Goal: Task Accomplishment & Management: Use online tool/utility

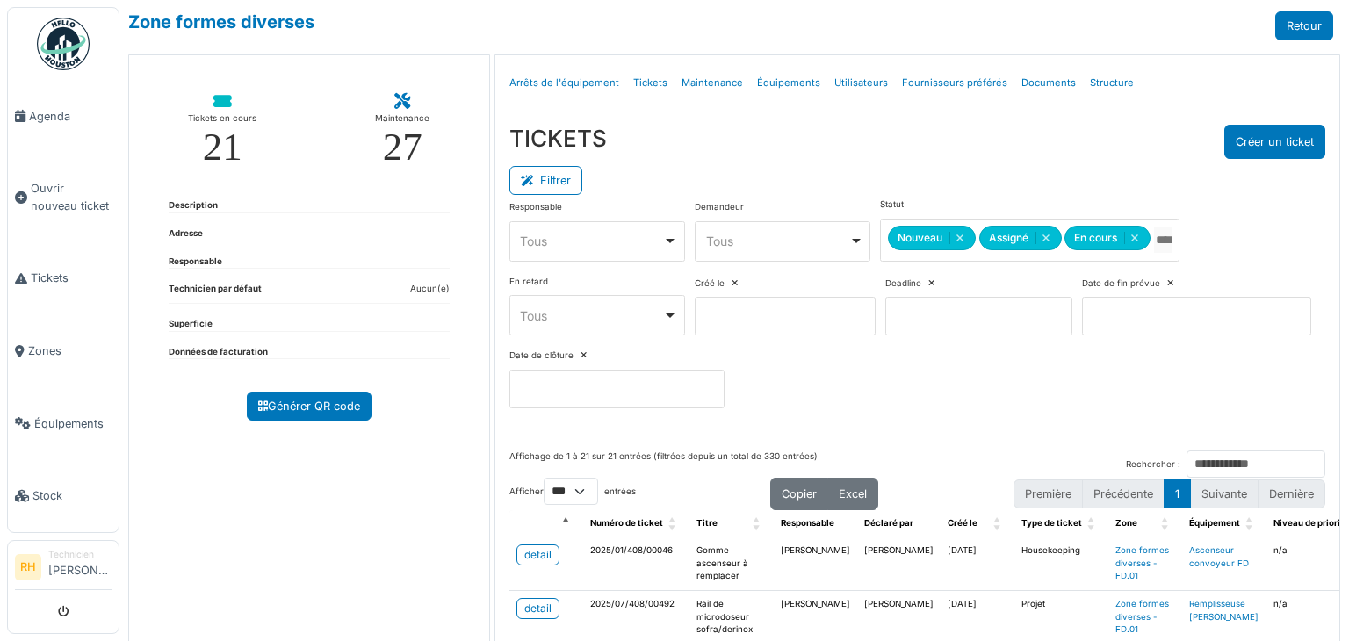
select select "***"
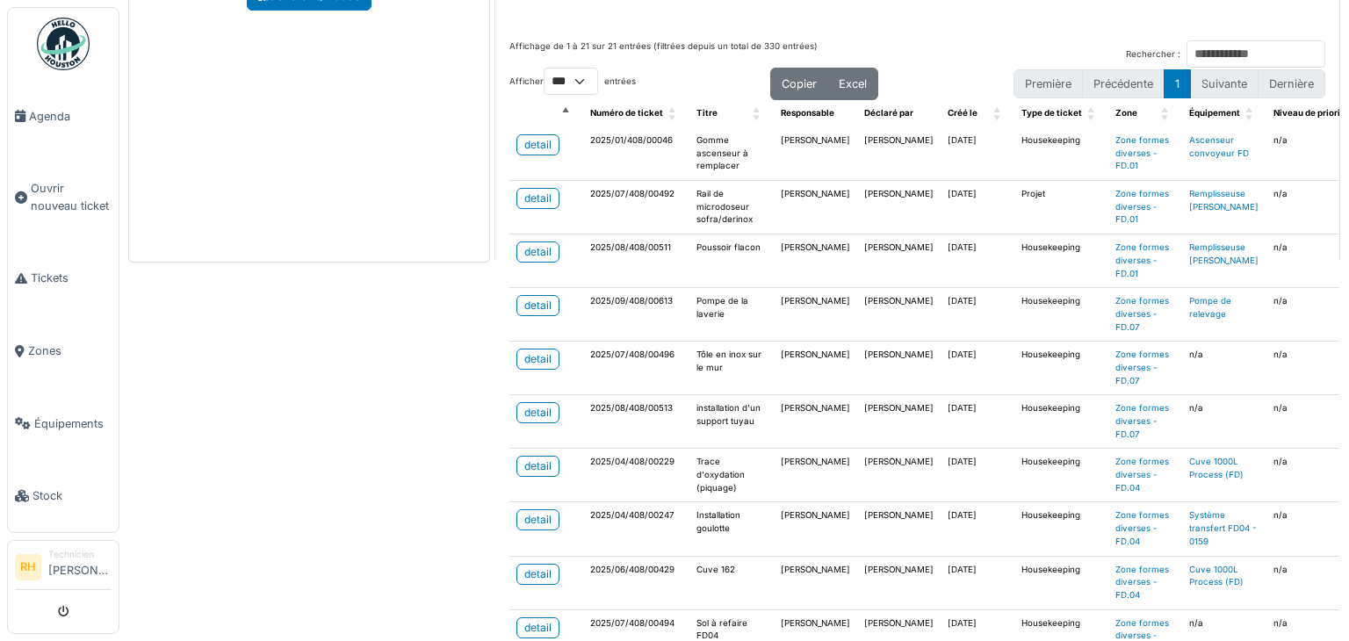
drag, startPoint x: 414, startPoint y: 348, endPoint x: 459, endPoint y: 373, distance: 51.5
click at [415, 348] on div "Zone formes diverses Retour Tickets en cours 21 Maintenance 27 Description Adre…" at bounding box center [733, 320] width 1229 height 641
click at [391, 408] on div "Zone formes diverses Retour Tickets en cours 21 Maintenance 27 Description Adre…" at bounding box center [733, 320] width 1229 height 641
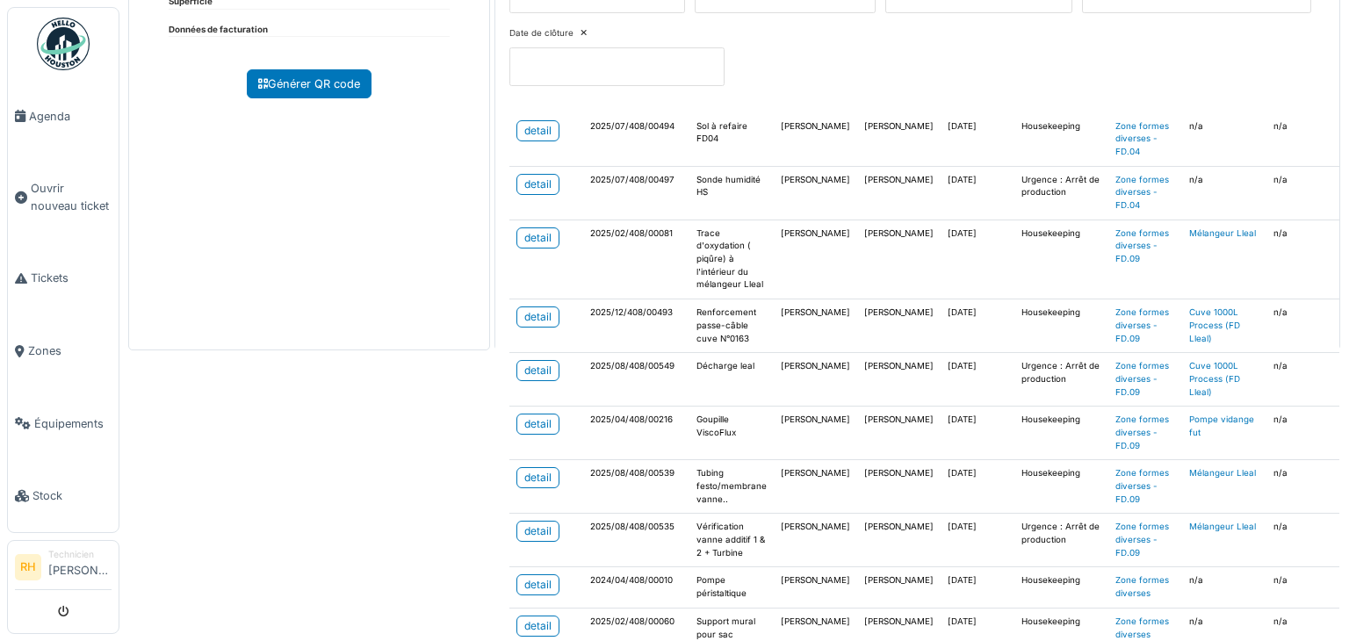
scroll to position [615, 0]
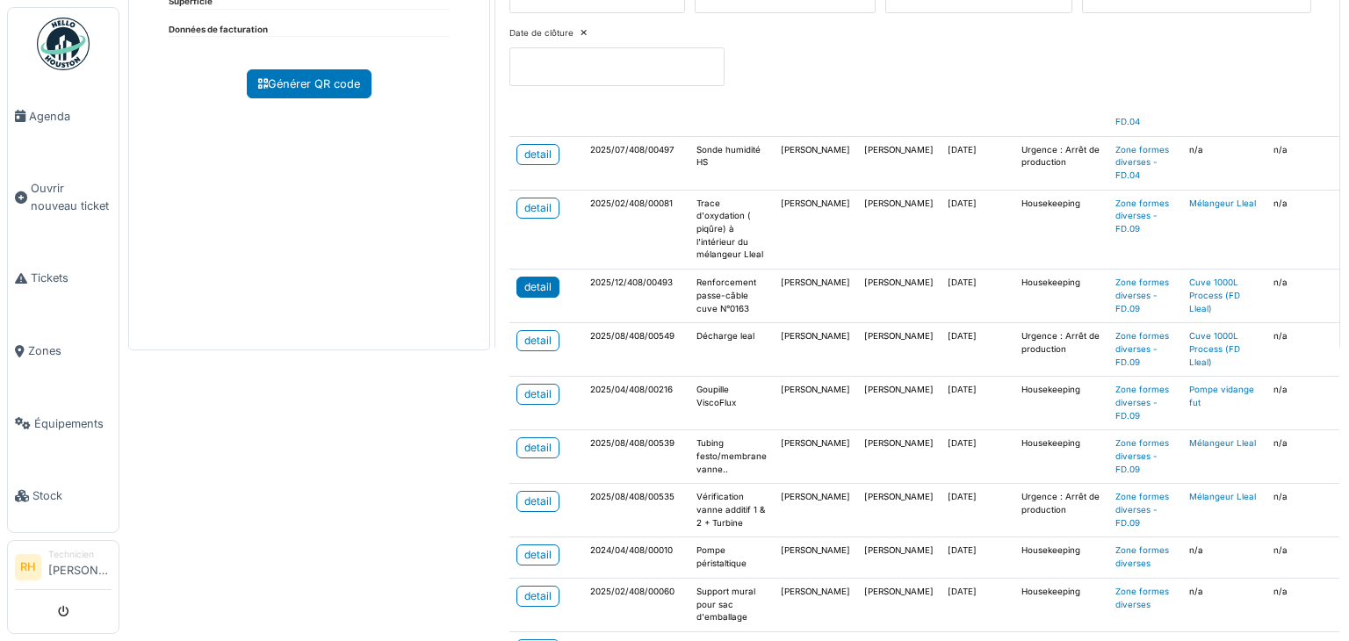
click at [530, 282] on div "detail" at bounding box center [537, 287] width 27 height 16
click at [336, 498] on div "Zone formes diverses Retour Tickets en cours 21 Maintenance 27 Description Adre…" at bounding box center [733, 320] width 1229 height 641
click at [524, 386] on div "detail" at bounding box center [537, 394] width 27 height 16
click at [544, 212] on link "detail" at bounding box center [537, 208] width 43 height 21
click at [530, 440] on div "detail" at bounding box center [537, 448] width 27 height 16
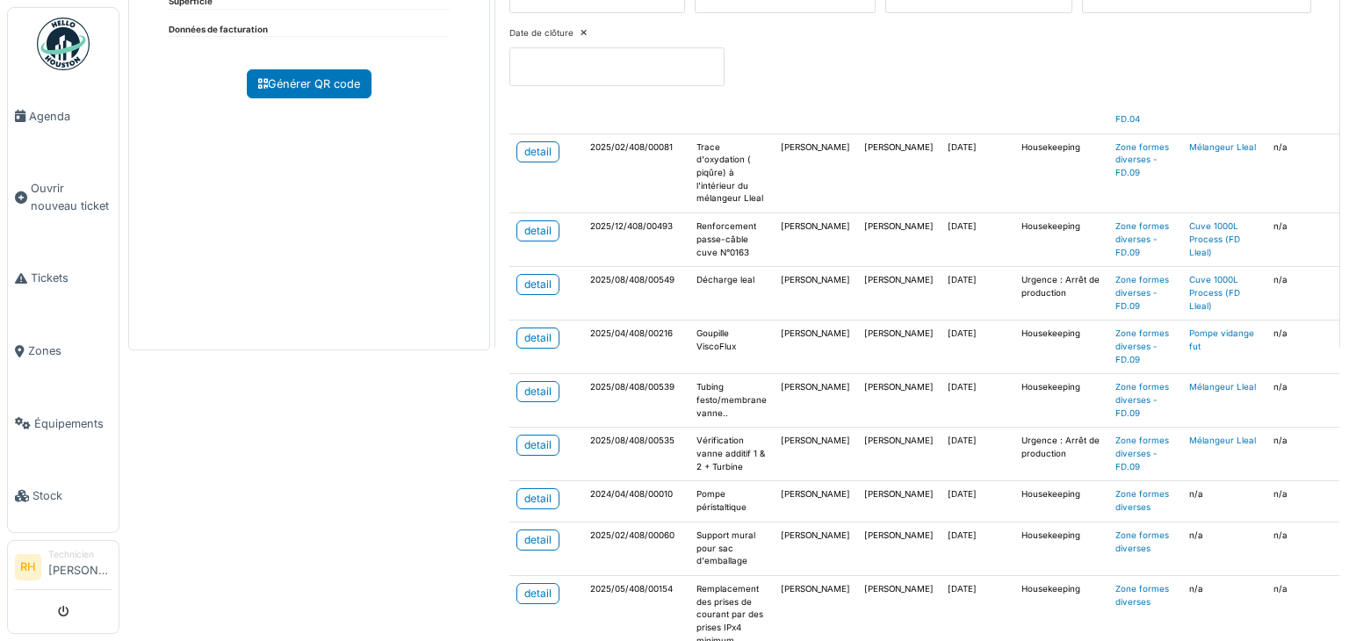
scroll to position [702, 0]
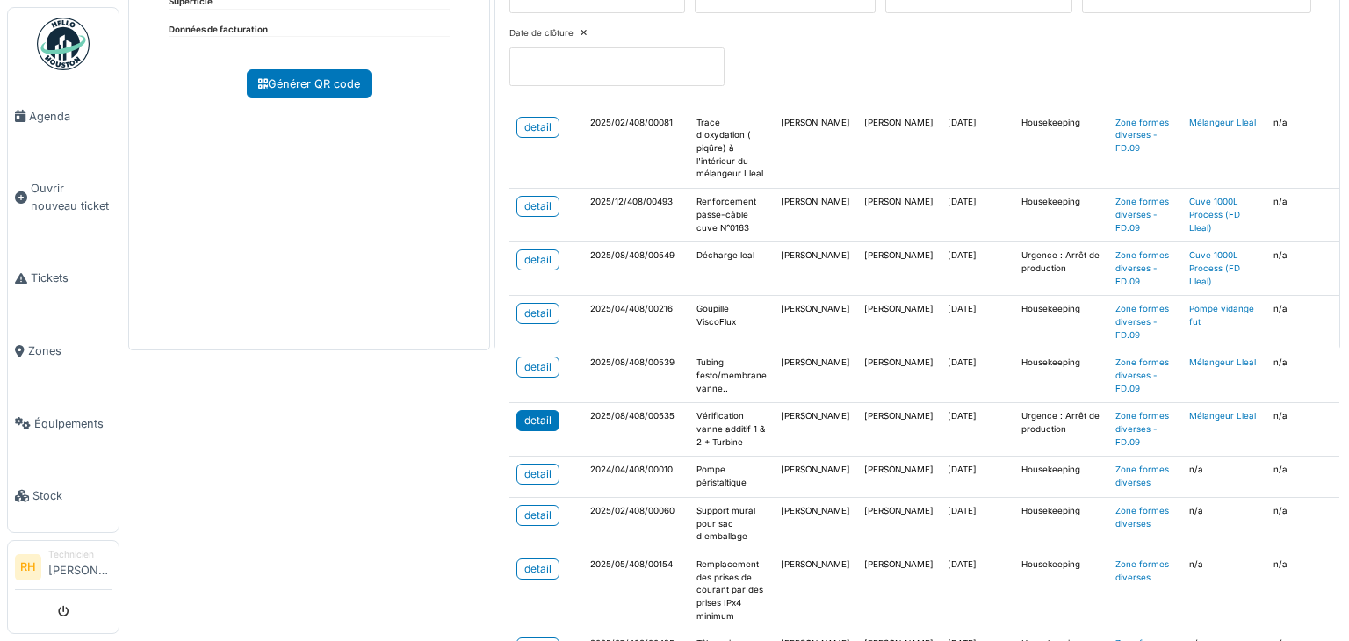
click at [543, 413] on div "detail" at bounding box center [537, 421] width 27 height 16
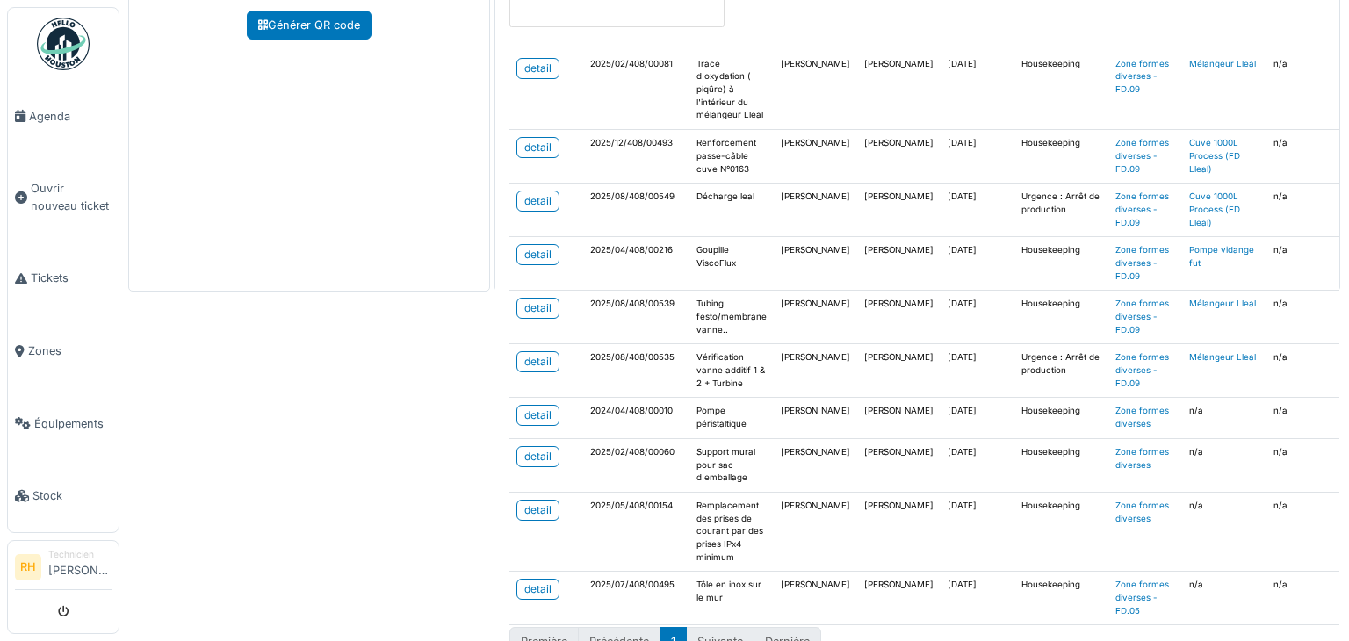
scroll to position [410, 0]
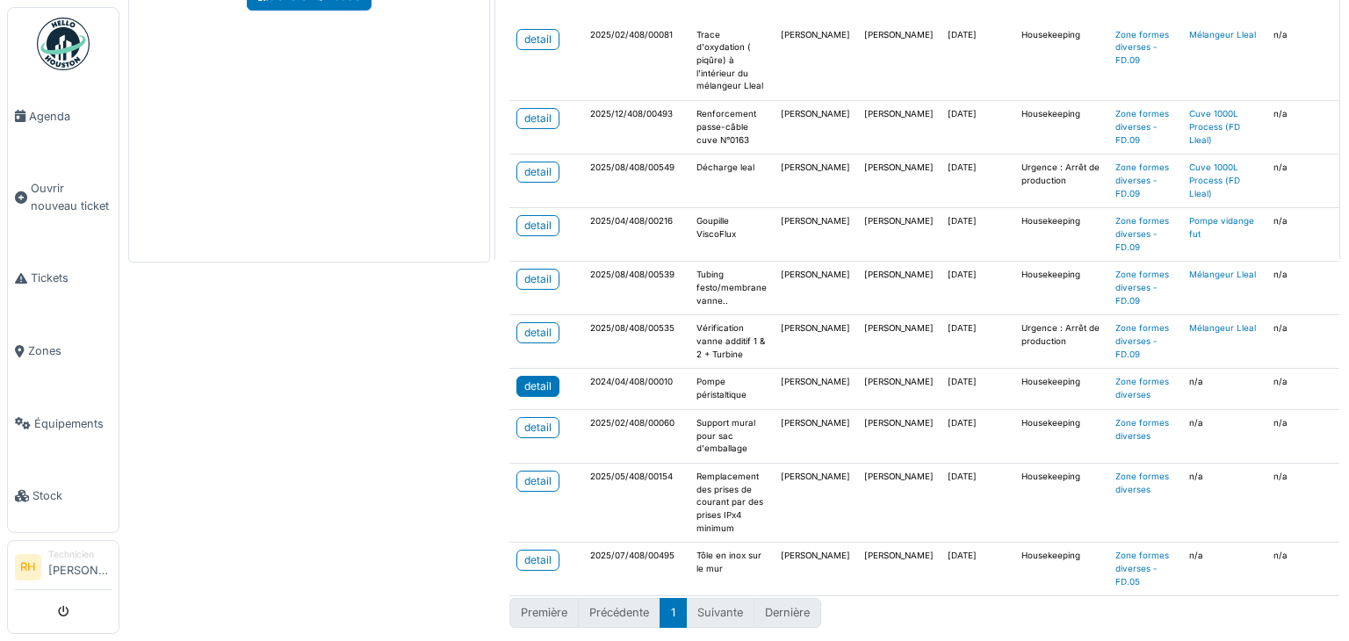
click at [551, 376] on link "detail" at bounding box center [537, 386] width 43 height 21
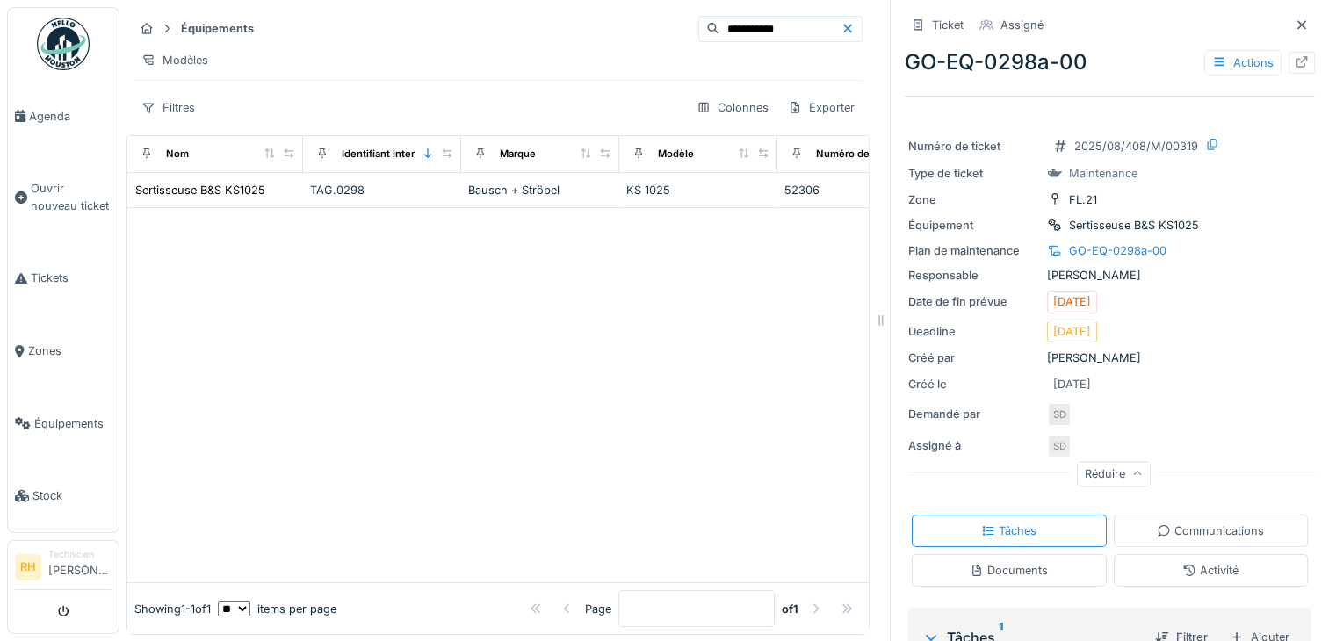
scroll to position [176, 0]
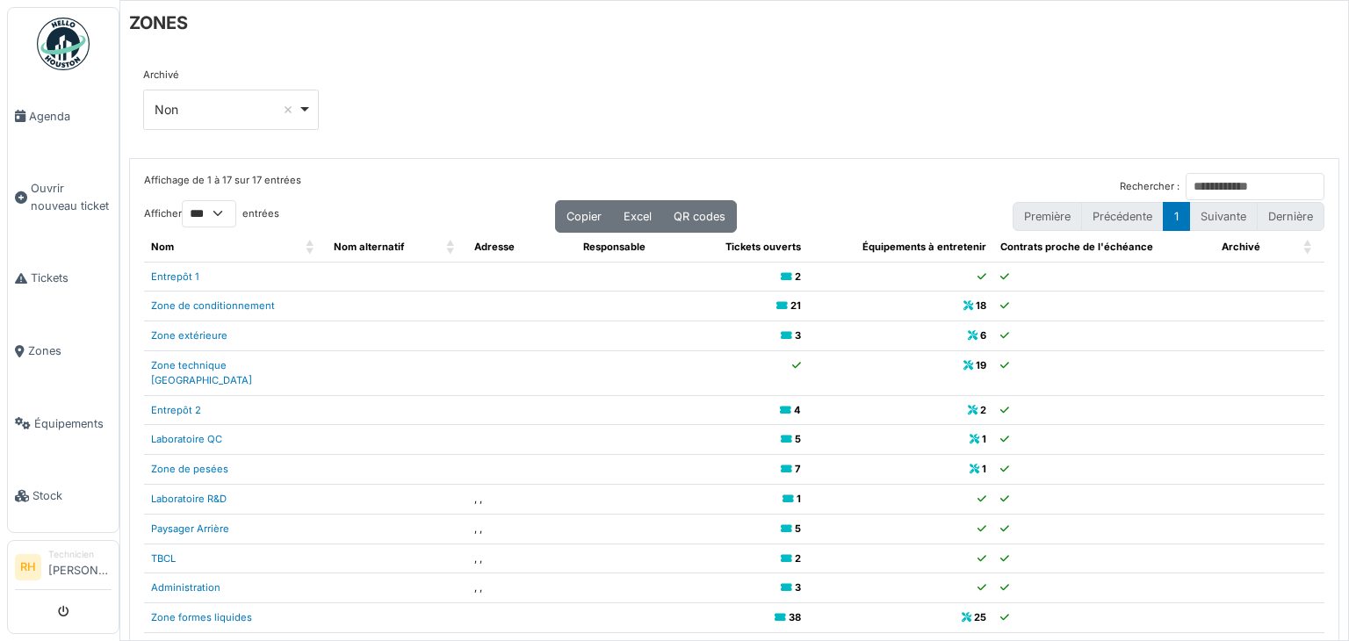
select select "***"
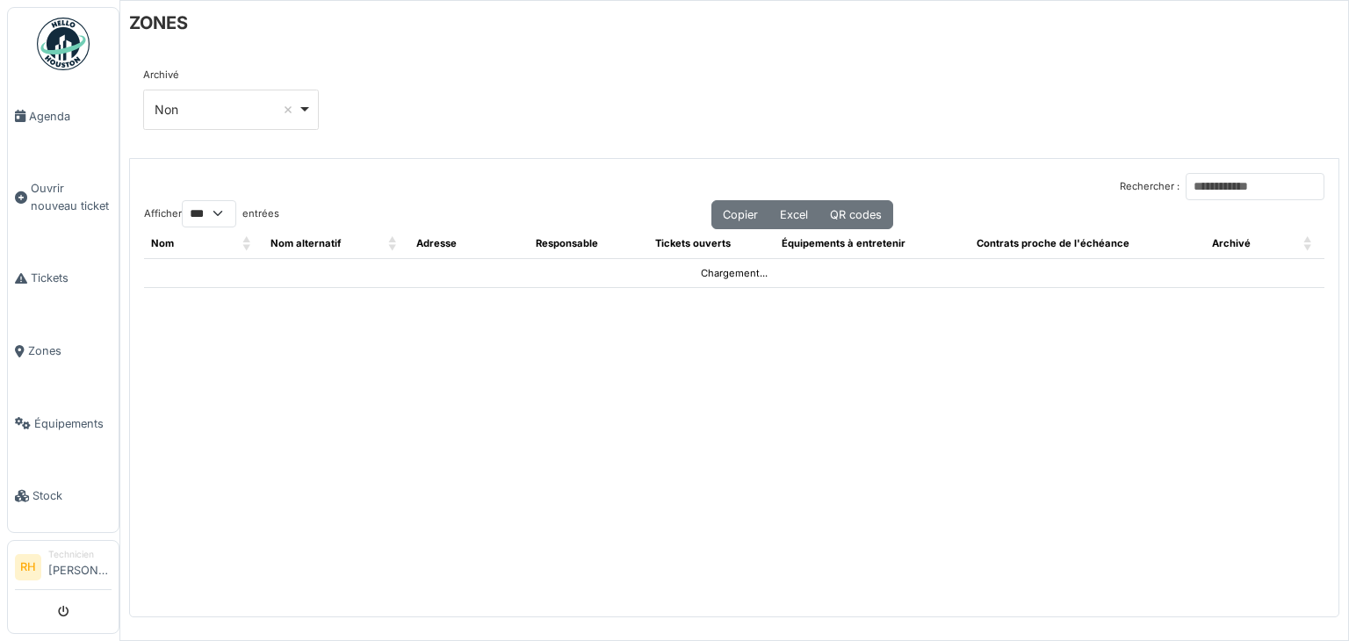
select select "***"
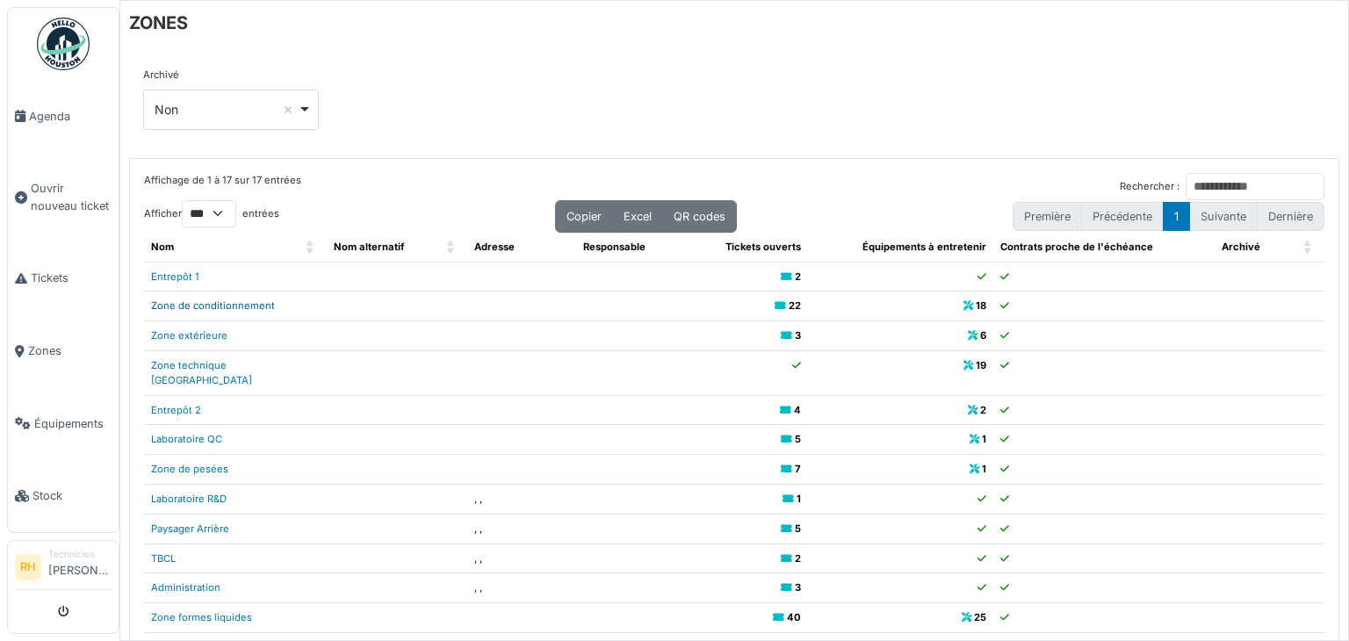
click at [218, 303] on link "Zone de conditionnement" at bounding box center [213, 305] width 124 height 12
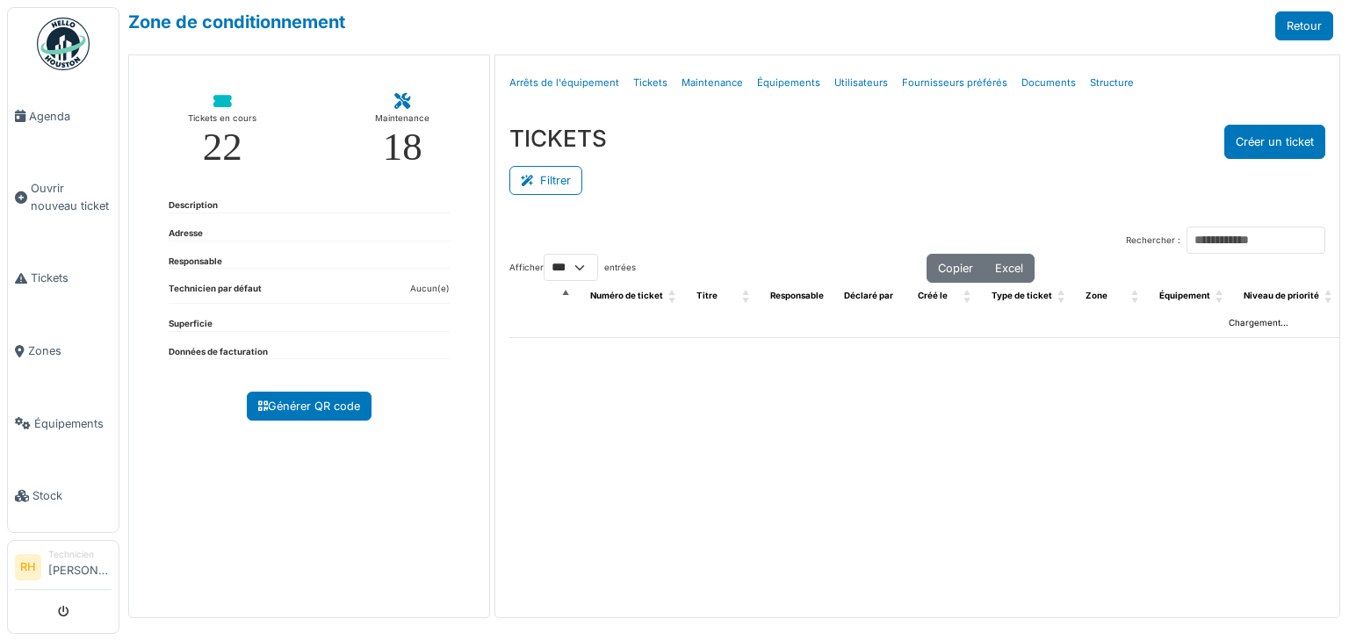
select select "***"
click at [555, 181] on button "Filtrer" at bounding box center [545, 180] width 73 height 29
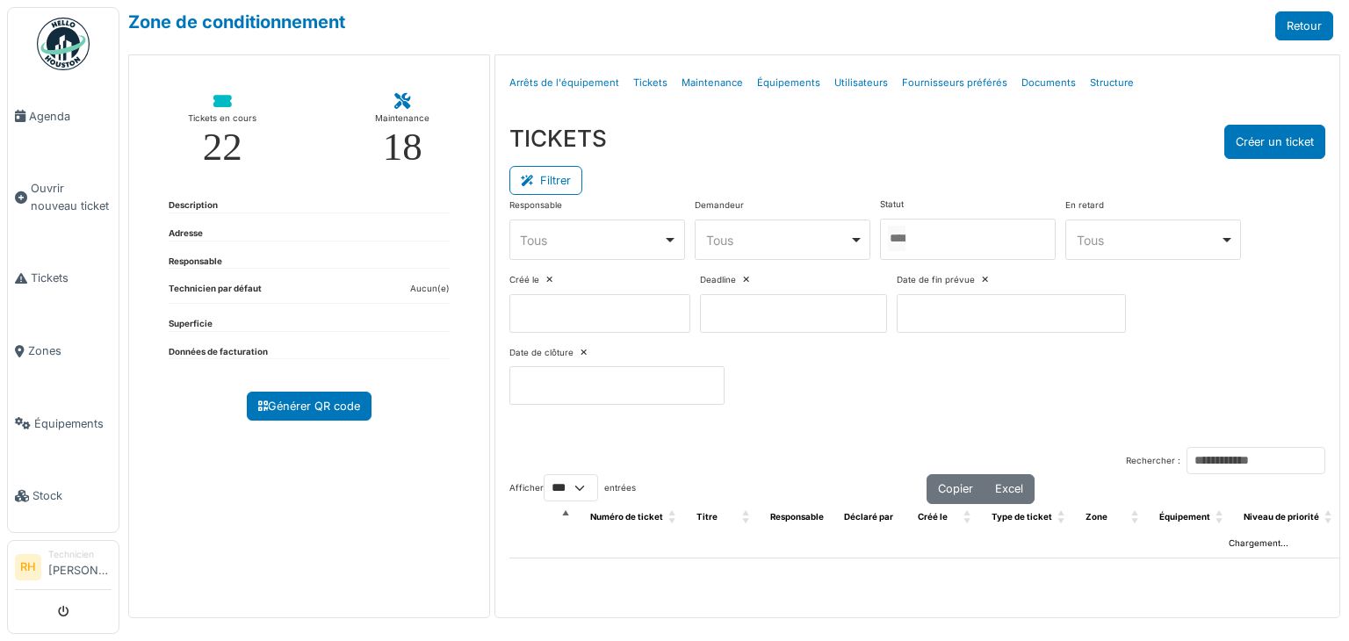
click at [946, 233] on div at bounding box center [968, 239] width 176 height 41
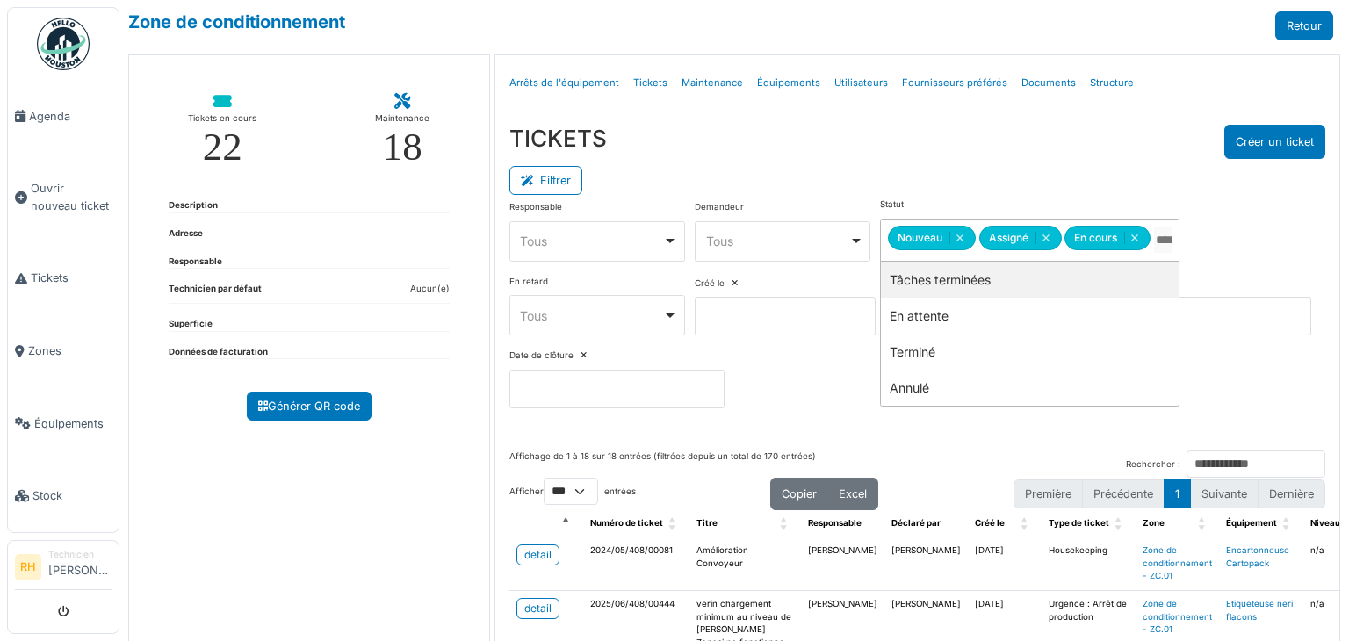
click at [899, 126] on div "TICKETS Créer un ticket" at bounding box center [917, 142] width 816 height 34
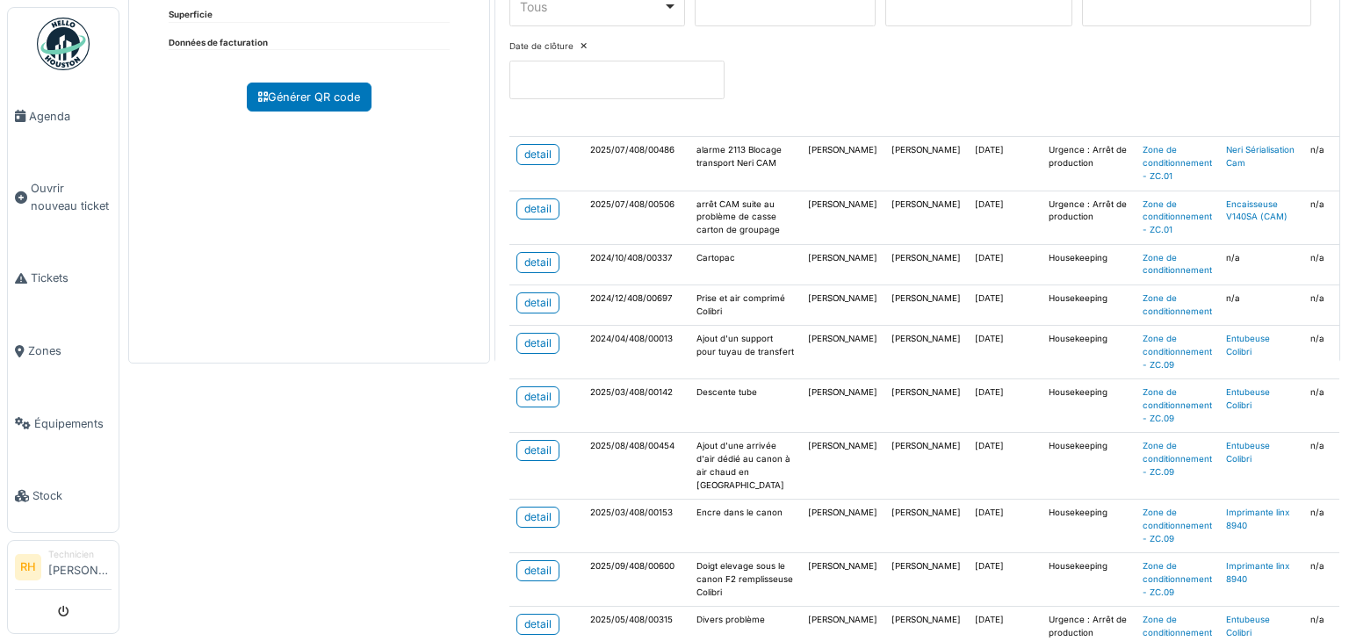
scroll to position [351, 0]
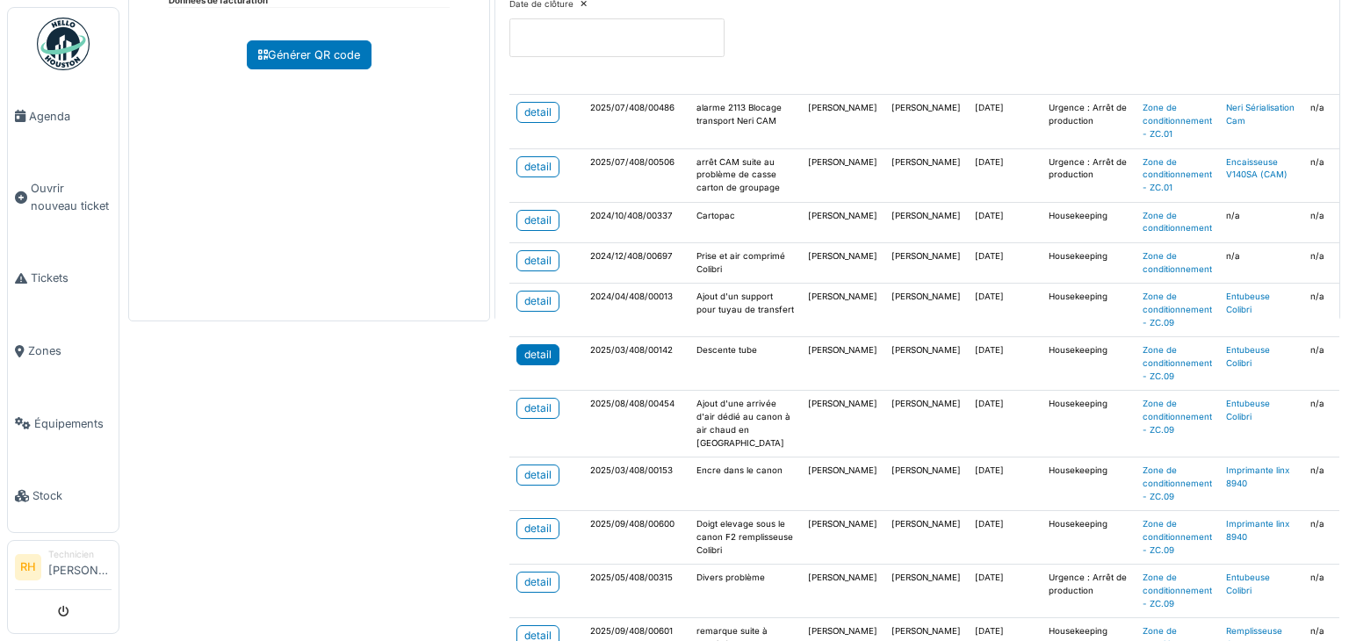
click at [540, 347] on div "detail" at bounding box center [537, 355] width 27 height 16
click at [543, 253] on div "detail" at bounding box center [537, 261] width 27 height 16
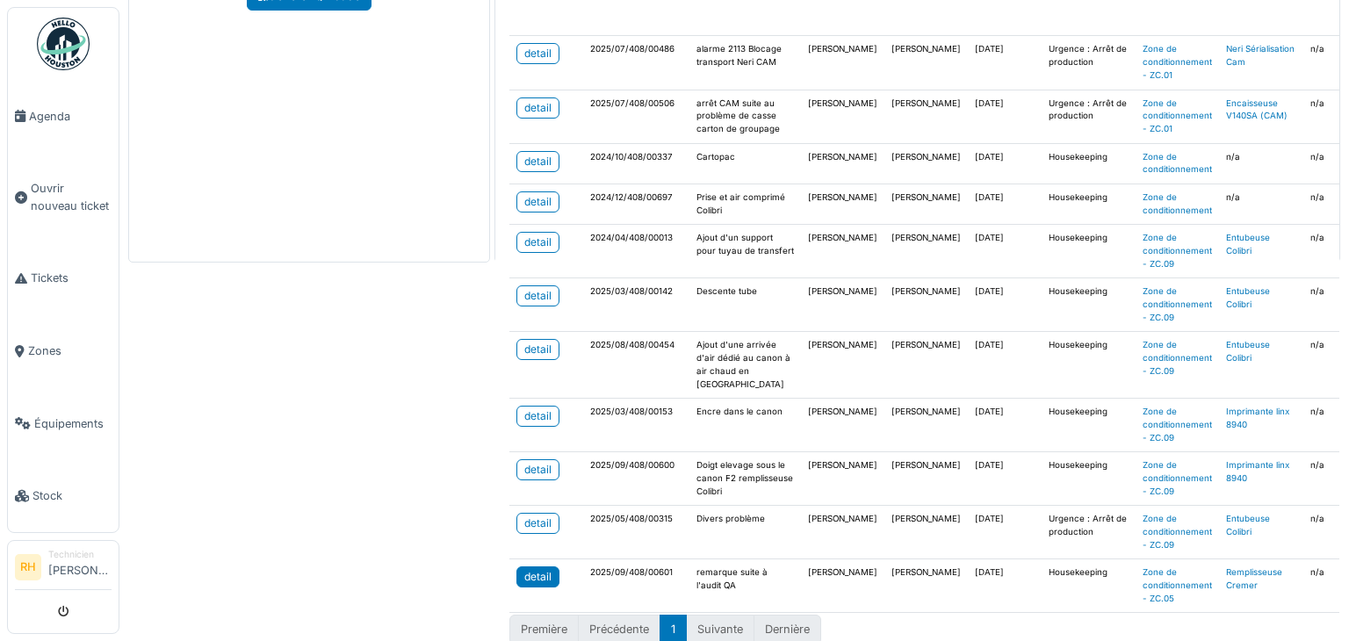
click at [524, 569] on div "detail" at bounding box center [537, 577] width 27 height 16
click at [530, 515] on div "detail" at bounding box center [537, 523] width 27 height 16
click at [533, 342] on div "detail" at bounding box center [537, 350] width 27 height 16
click at [534, 408] on div "detail" at bounding box center [537, 416] width 27 height 16
click at [544, 462] on div "detail" at bounding box center [537, 470] width 27 height 16
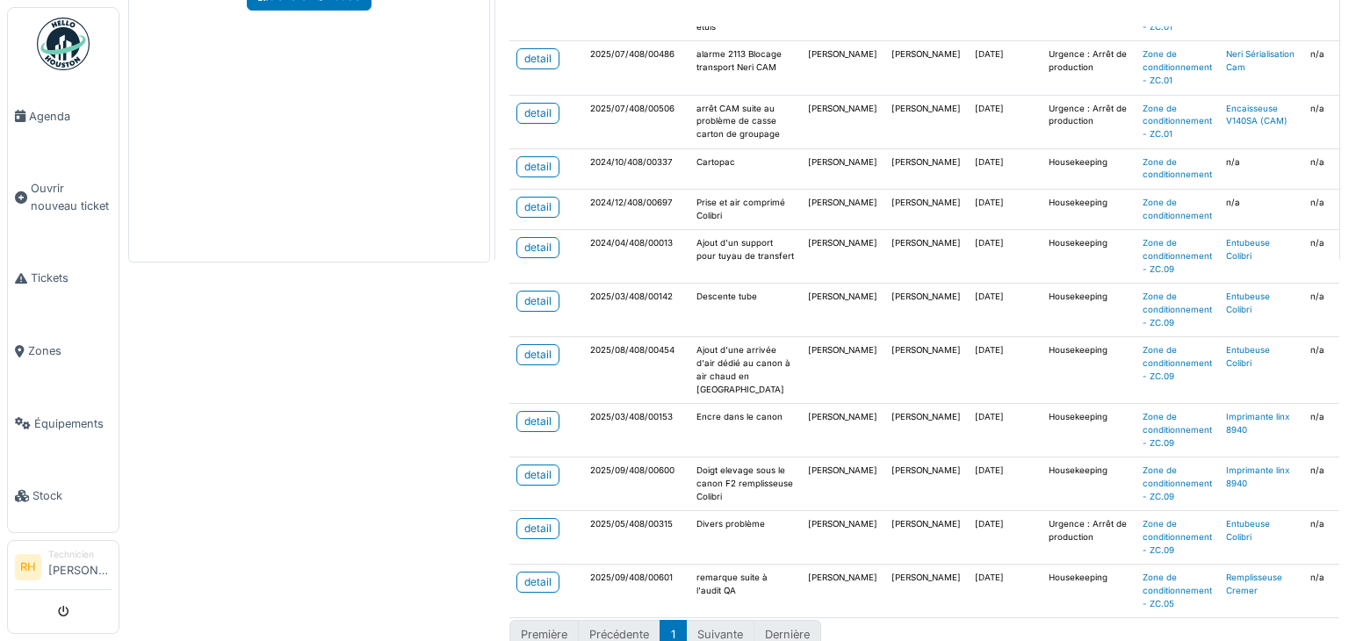
scroll to position [732, 0]
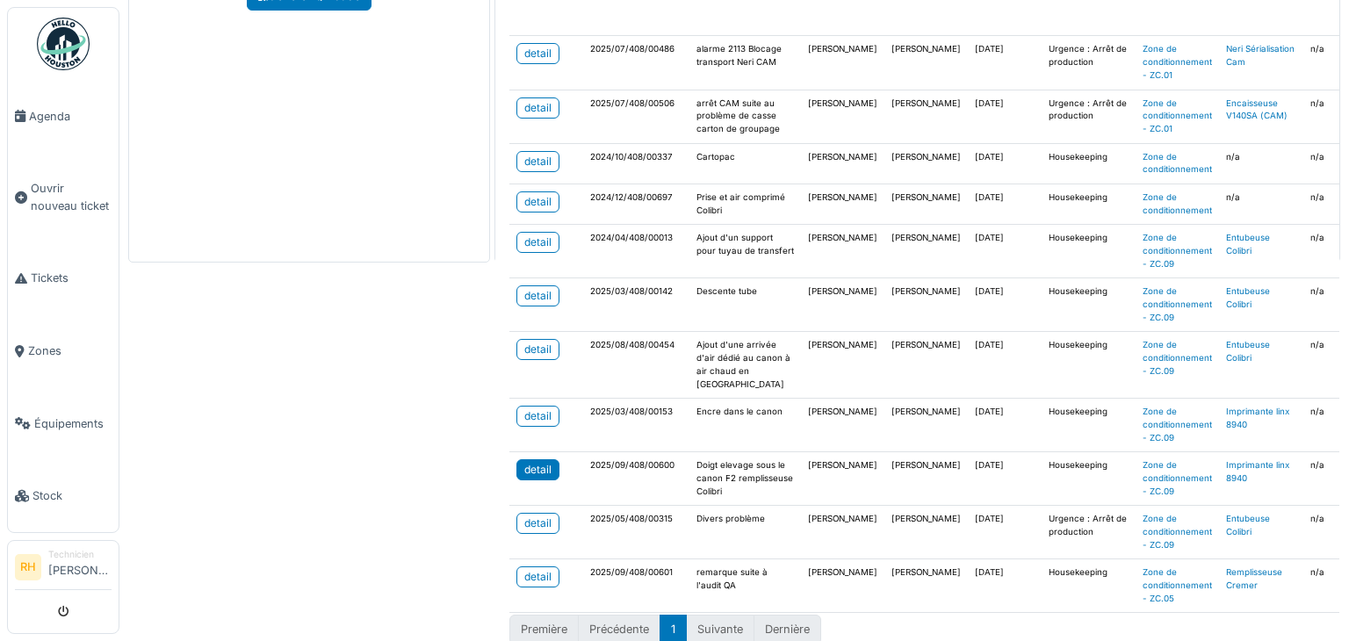
click at [532, 462] on div "detail" at bounding box center [537, 470] width 27 height 16
click at [525, 569] on div "detail" at bounding box center [537, 577] width 27 height 16
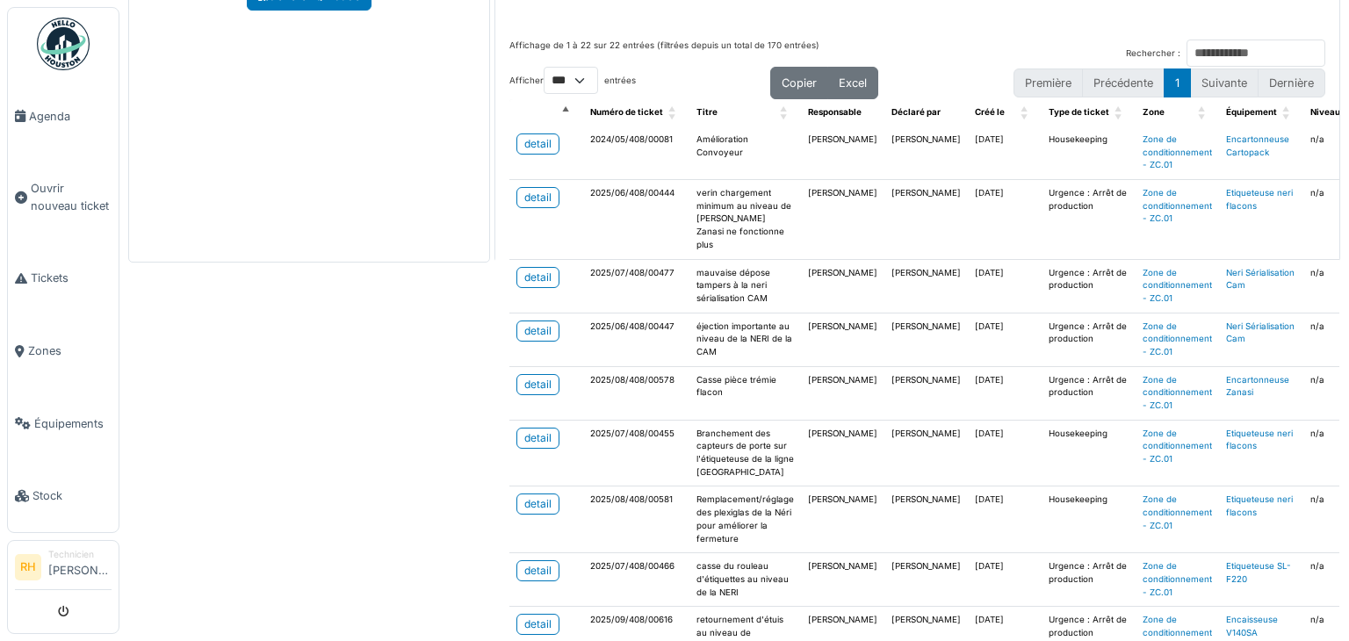
scroll to position [0, 0]
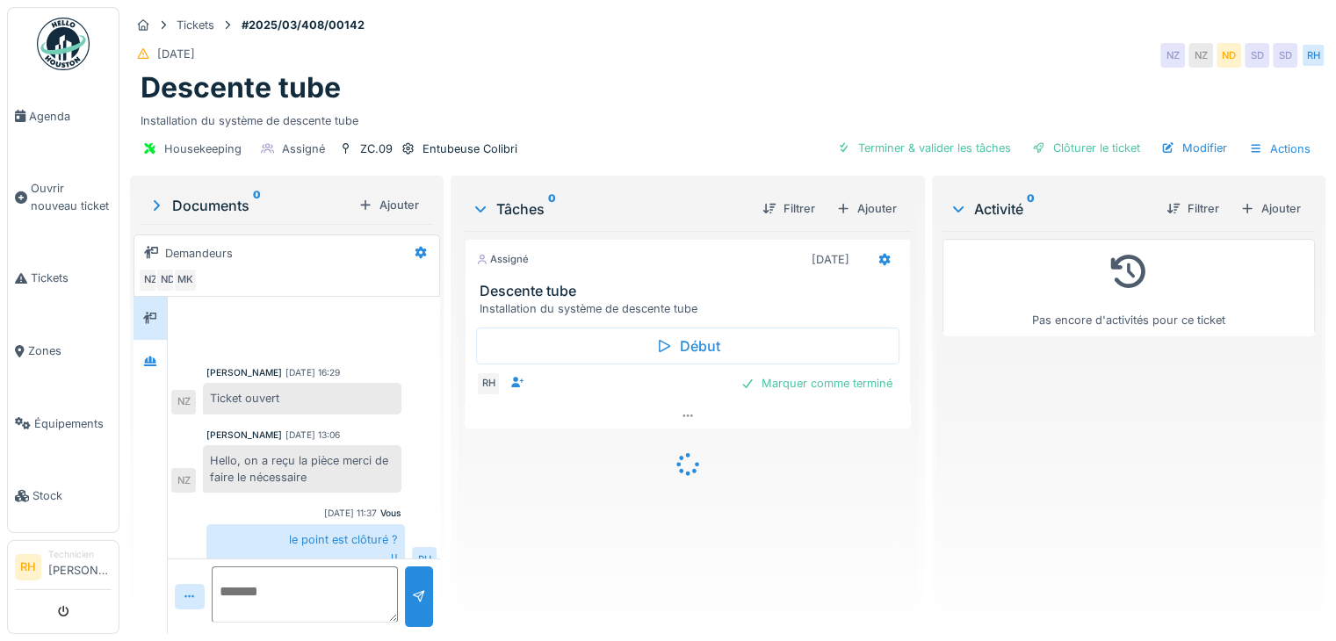
scroll to position [193, 0]
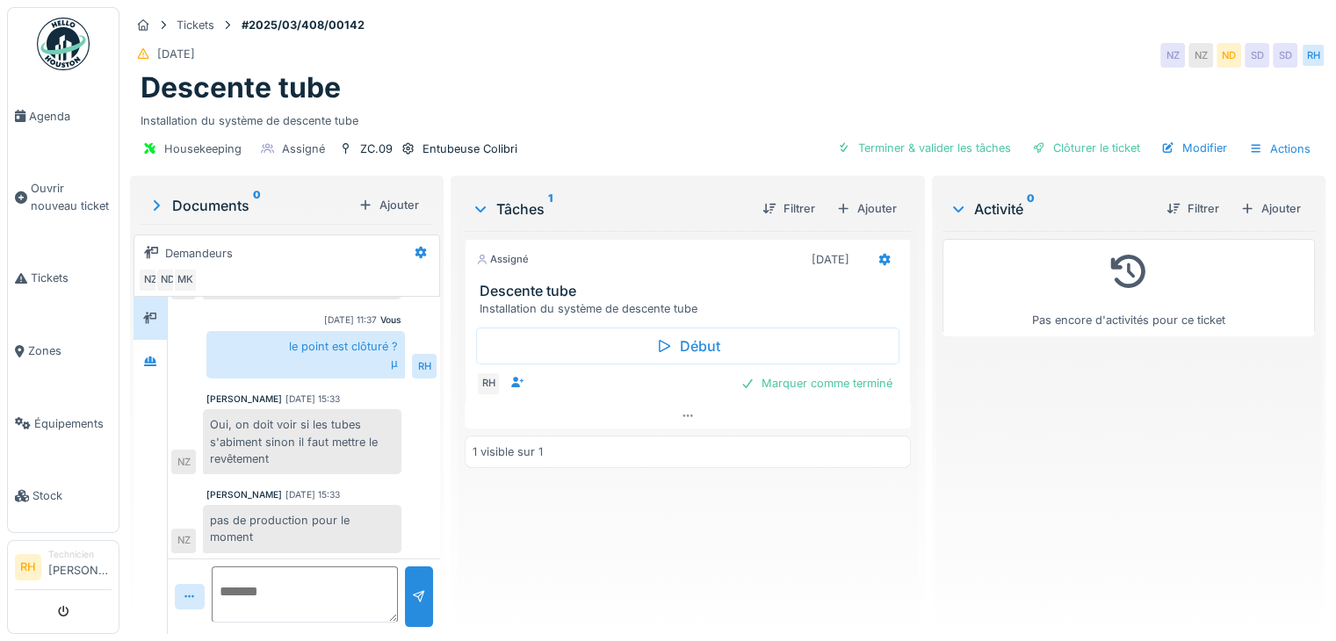
click at [305, 594] on textarea at bounding box center [305, 594] width 186 height 56
drag, startPoint x: 323, startPoint y: 626, endPoint x: 309, endPoint y: 615, distance: 18.1
drag, startPoint x: 309, startPoint y: 615, endPoint x: 450, endPoint y: 225, distance: 414.7
click at [453, 221] on div "Tâches 1 Filtrer Ajouter Assigné 30/09/2025 Descente tube Installation du systè…" at bounding box center [687, 407] width 474 height 462
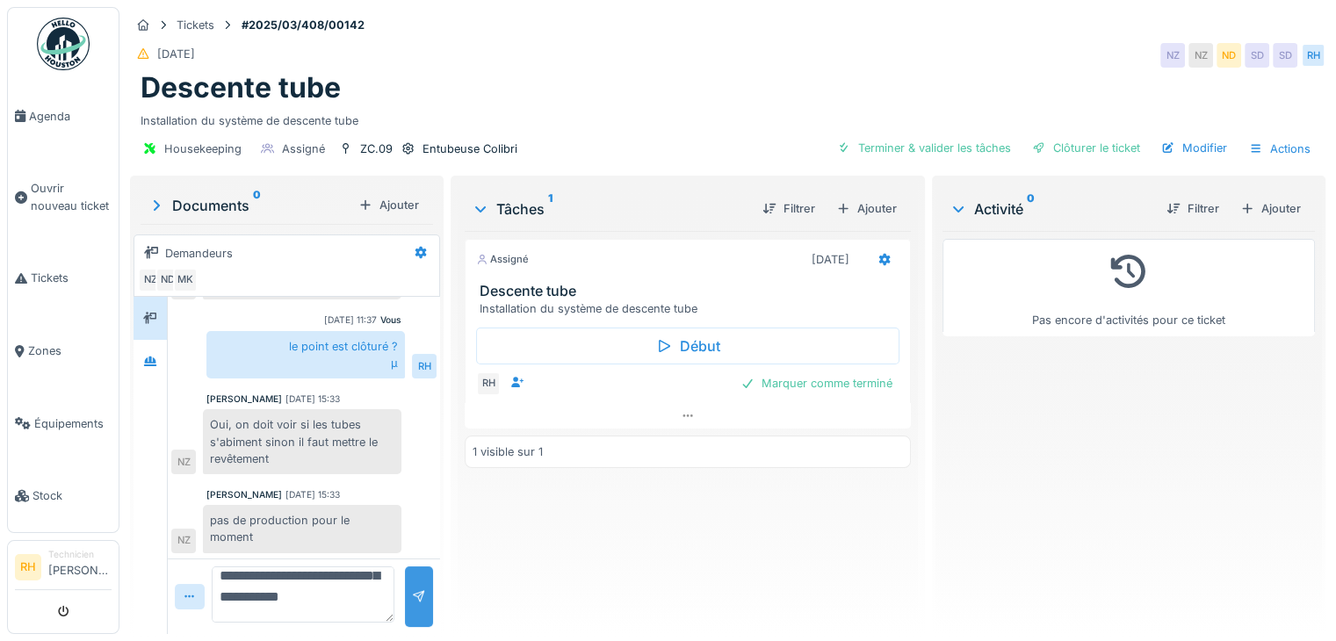
type textarea "**********"
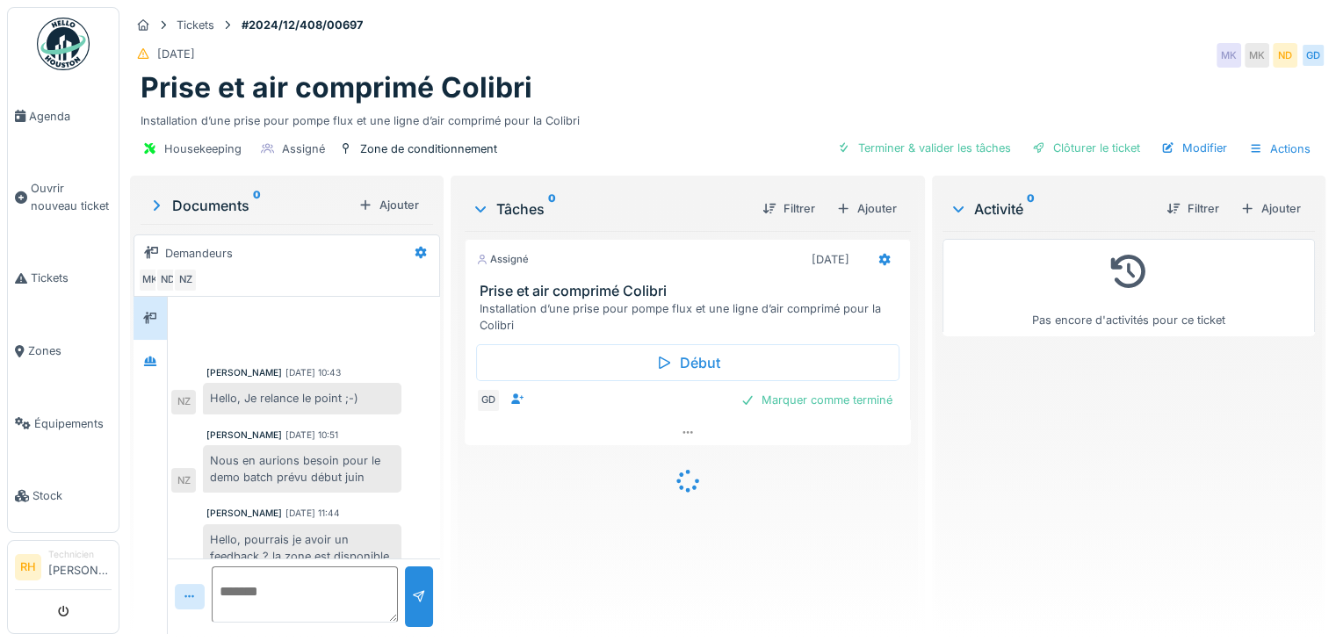
scroll to position [323, 0]
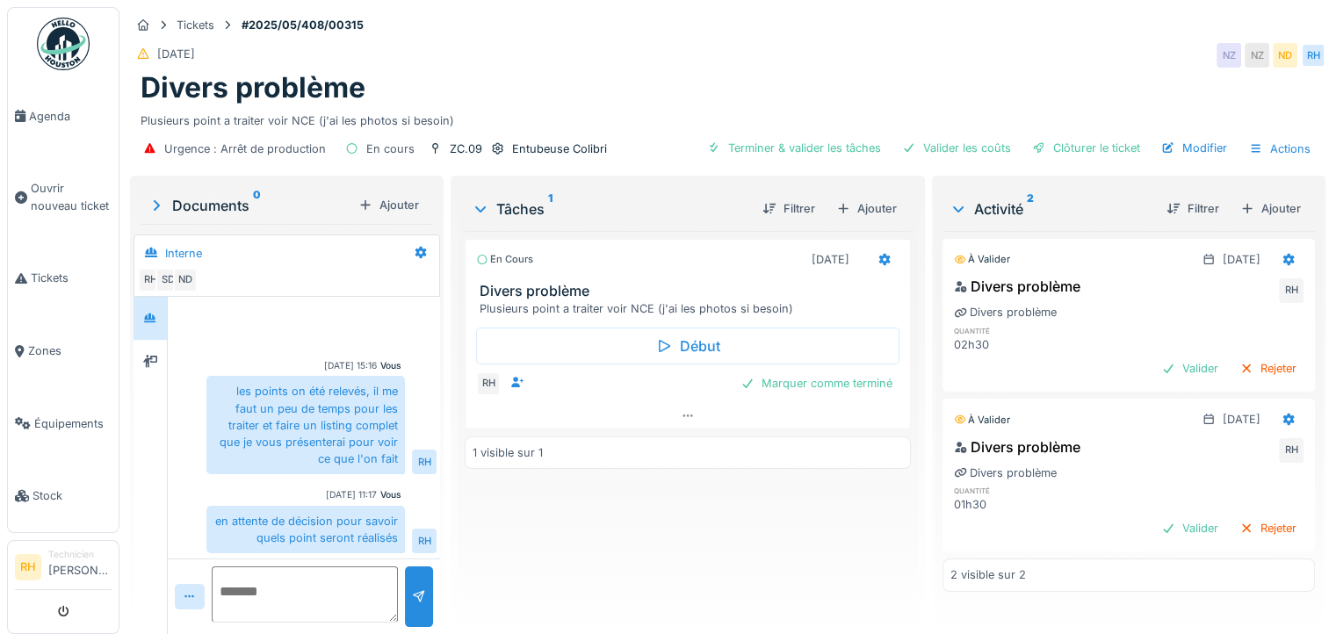
scroll to position [13, 0]
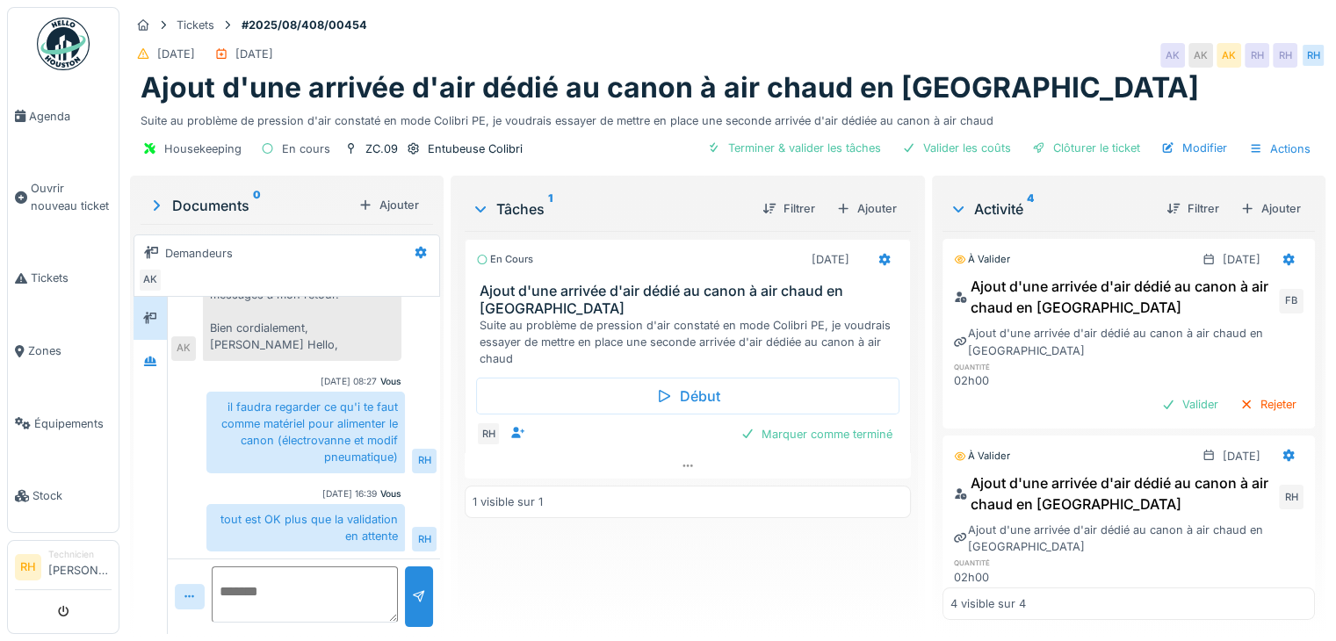
scroll to position [13, 0]
click at [883, 599] on div "En cours [DATE] Ajout d'une arrivée d'air dédié au canon à air chaud en Colibri…" at bounding box center [688, 425] width 446 height 389
click at [746, 587] on div "En cours [DATE] Ajout d'une arrivée d'air dédié au canon à air chaud en Colibri…" at bounding box center [688, 425] width 446 height 389
click at [809, 422] on div "Marquer comme terminé" at bounding box center [816, 434] width 166 height 24
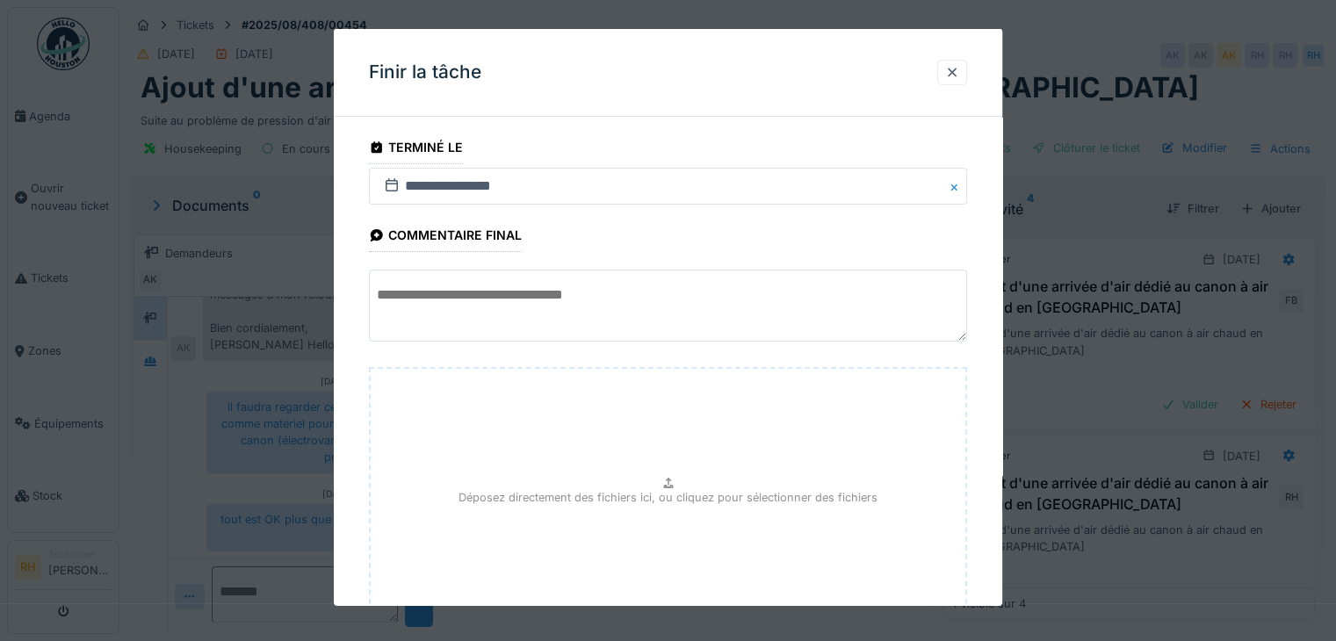
click at [537, 291] on textarea at bounding box center [668, 306] width 598 height 72
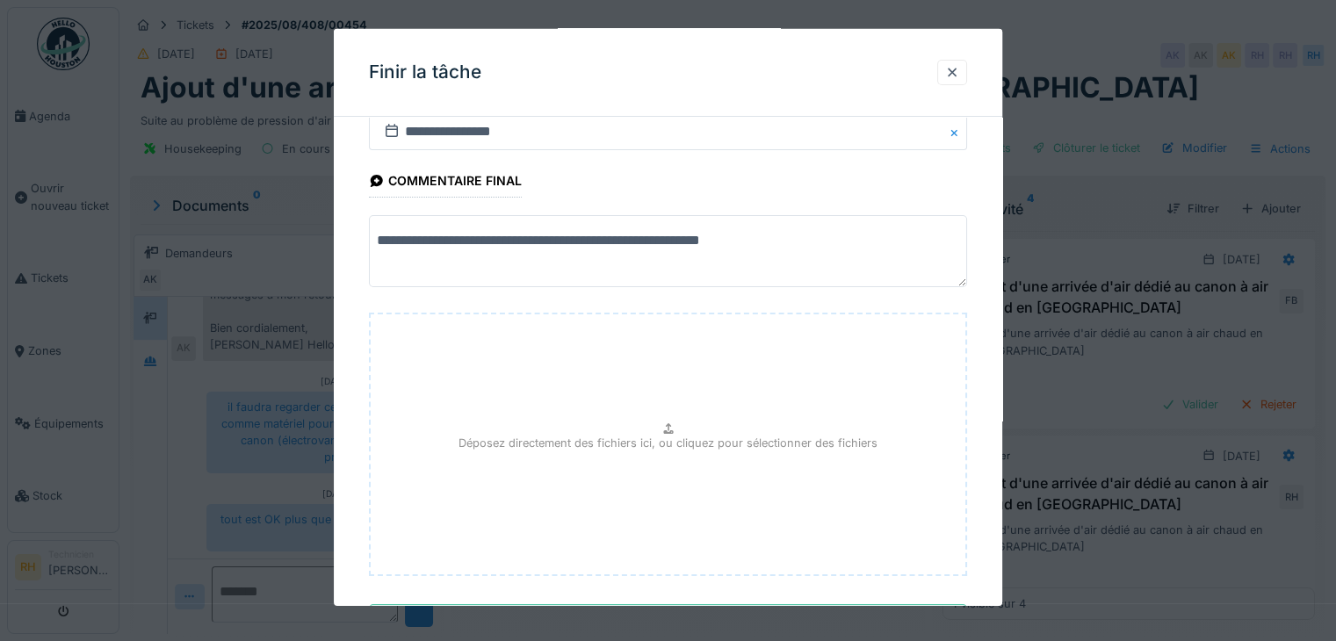
scroll to position [137, 0]
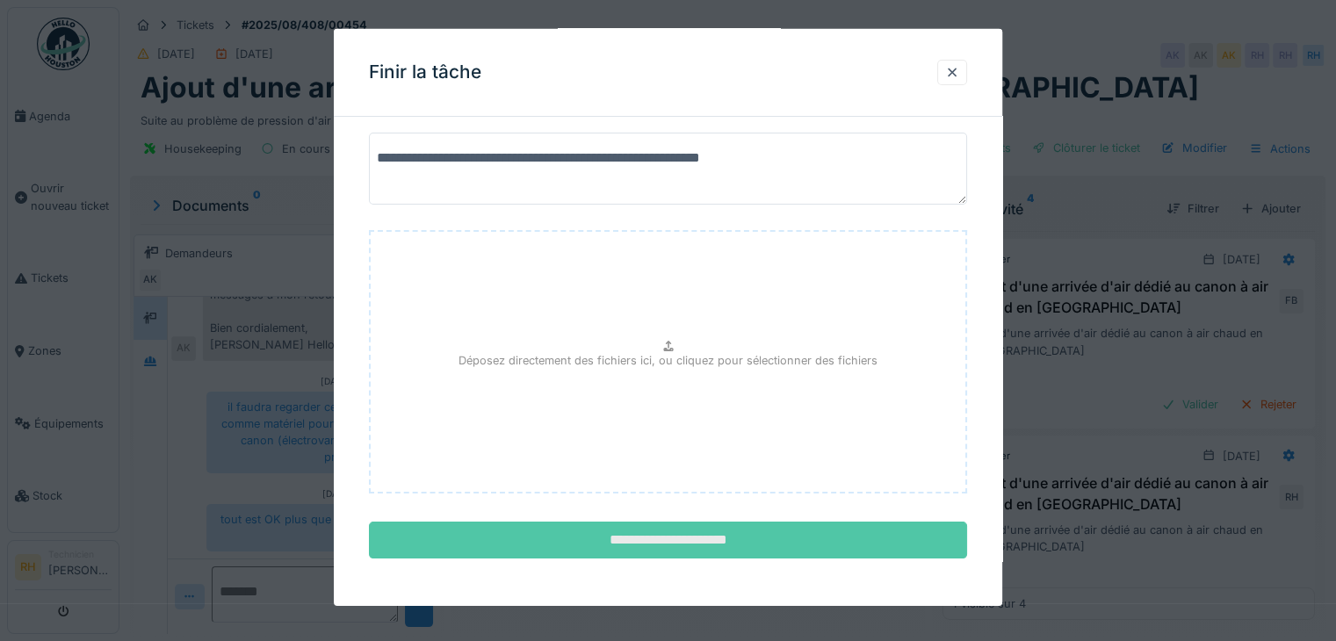
type textarea "**********"
click at [761, 544] on input "**********" at bounding box center [668, 540] width 598 height 37
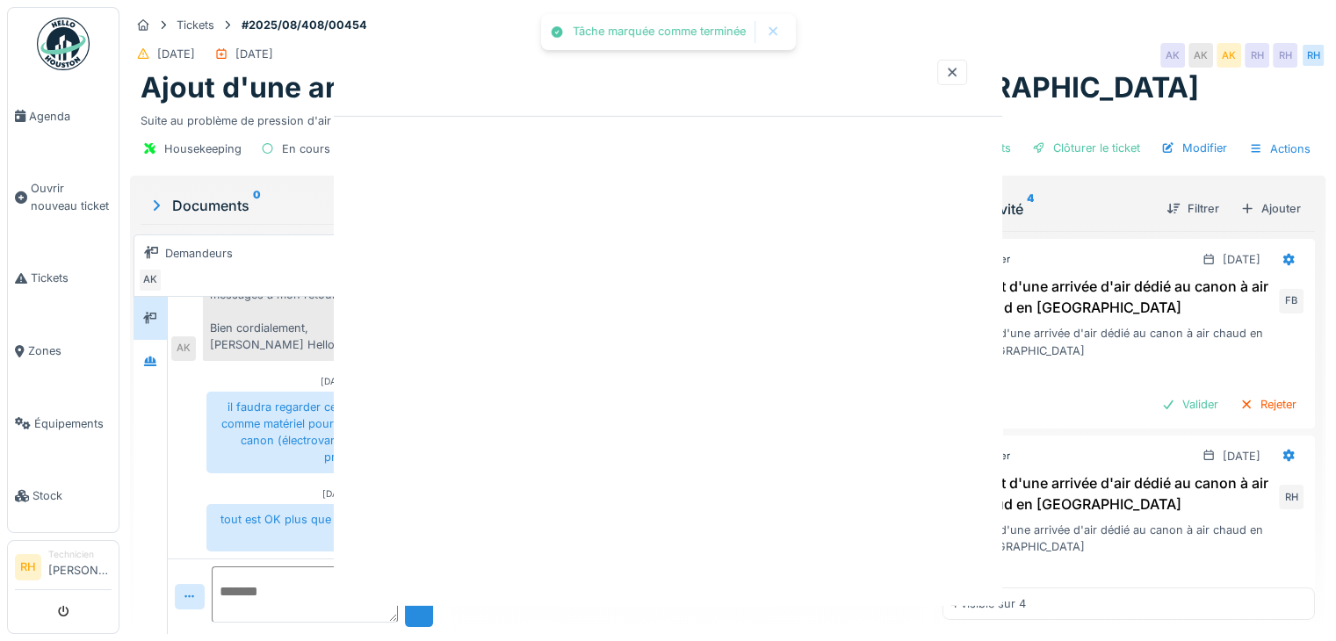
scroll to position [0, 0]
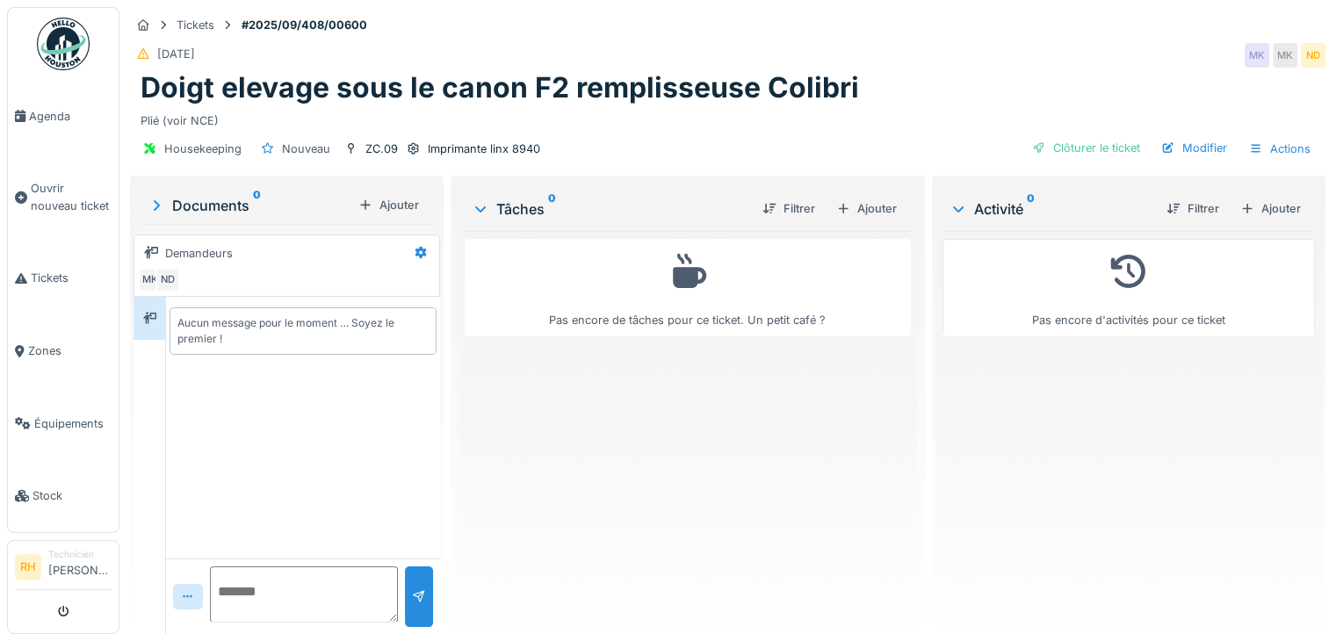
click at [506, 587] on div "Pas encore de tâches pour ce ticket. Un petit café ?" at bounding box center [688, 425] width 446 height 389
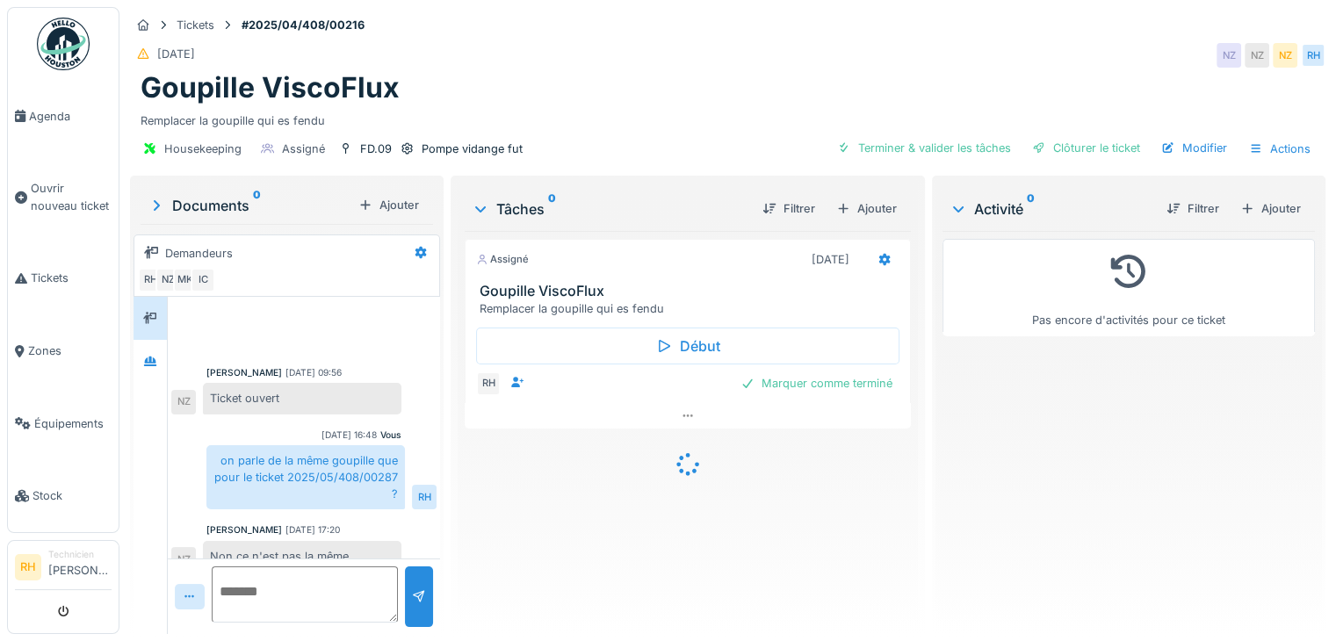
scroll to position [306, 0]
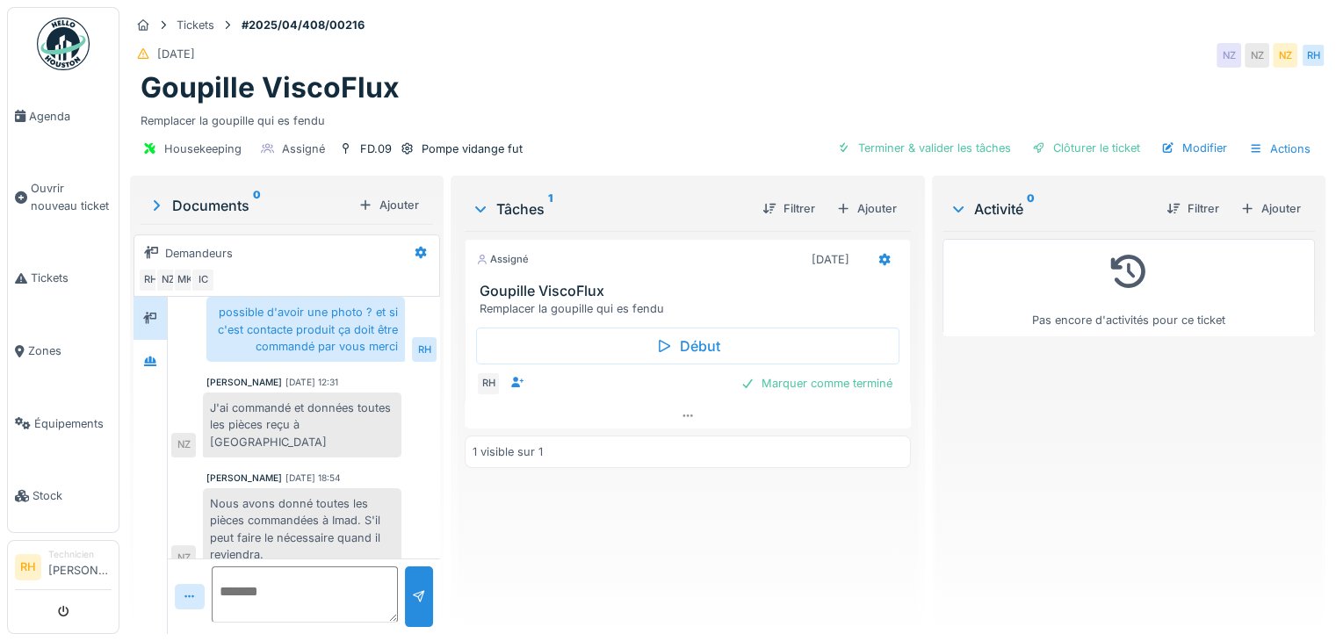
click at [596, 92] on div "Goupille ViscoFlux" at bounding box center [727, 87] width 1174 height 33
click at [609, 72] on div "Goupille ViscoFlux" at bounding box center [727, 87] width 1174 height 33
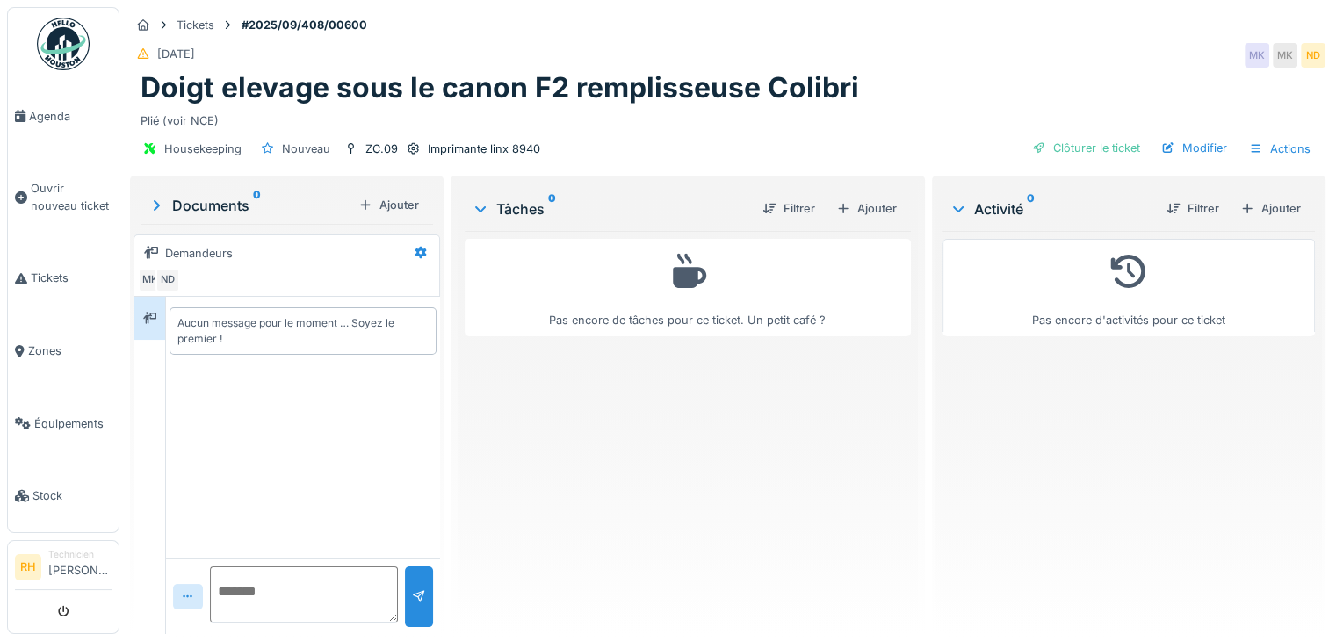
click at [268, 597] on textarea at bounding box center [304, 594] width 188 height 56
type textarea "*"
type textarea "**********"
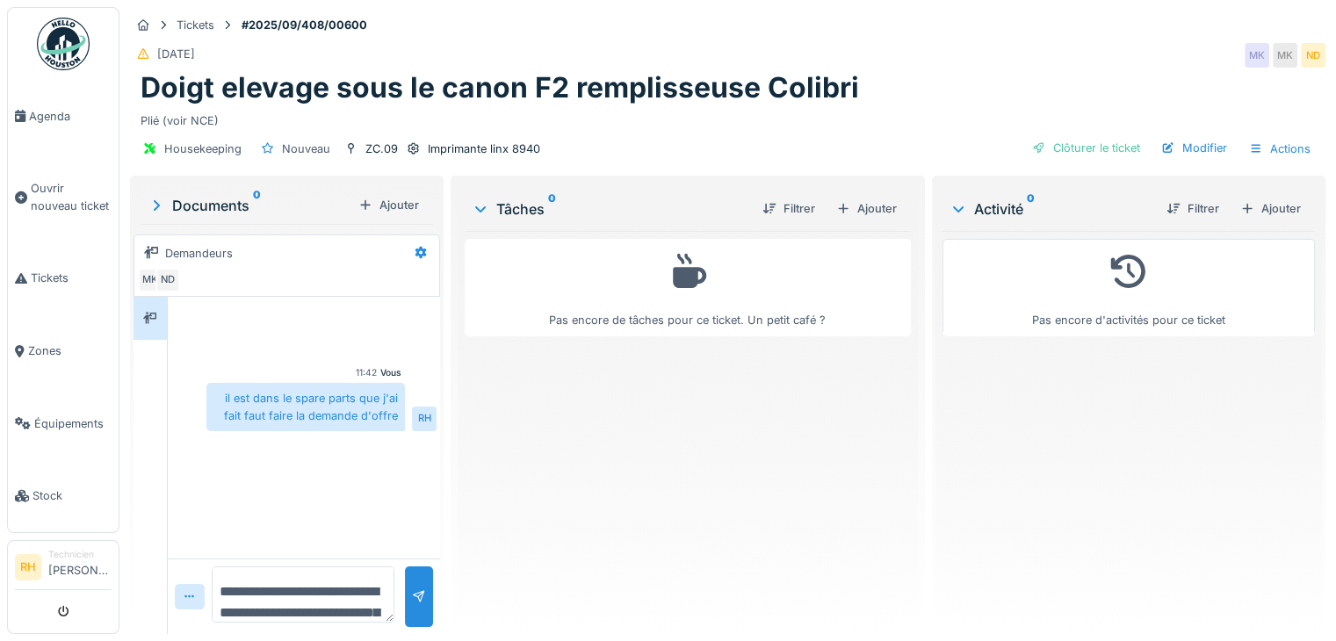
drag, startPoint x: 887, startPoint y: 121, endPoint x: 839, endPoint y: 13, distance: 118.3
click at [886, 114] on div "Plié (voir NCE)" at bounding box center [727, 117] width 1174 height 24
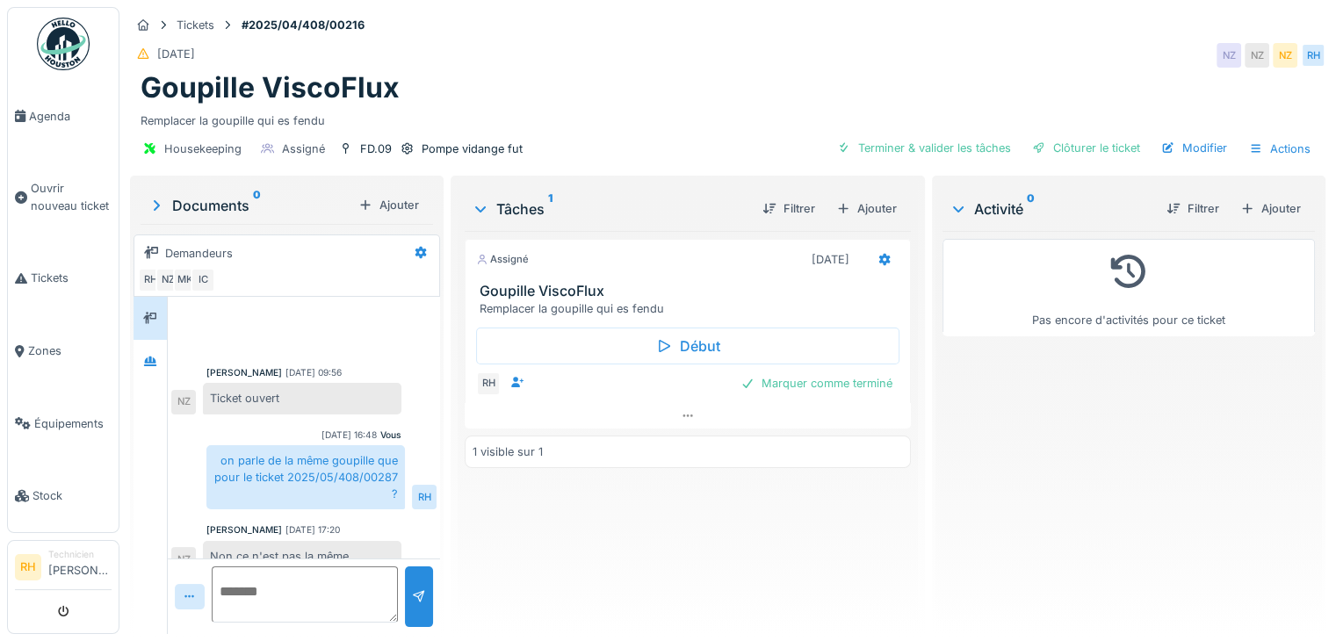
scroll to position [306, 0]
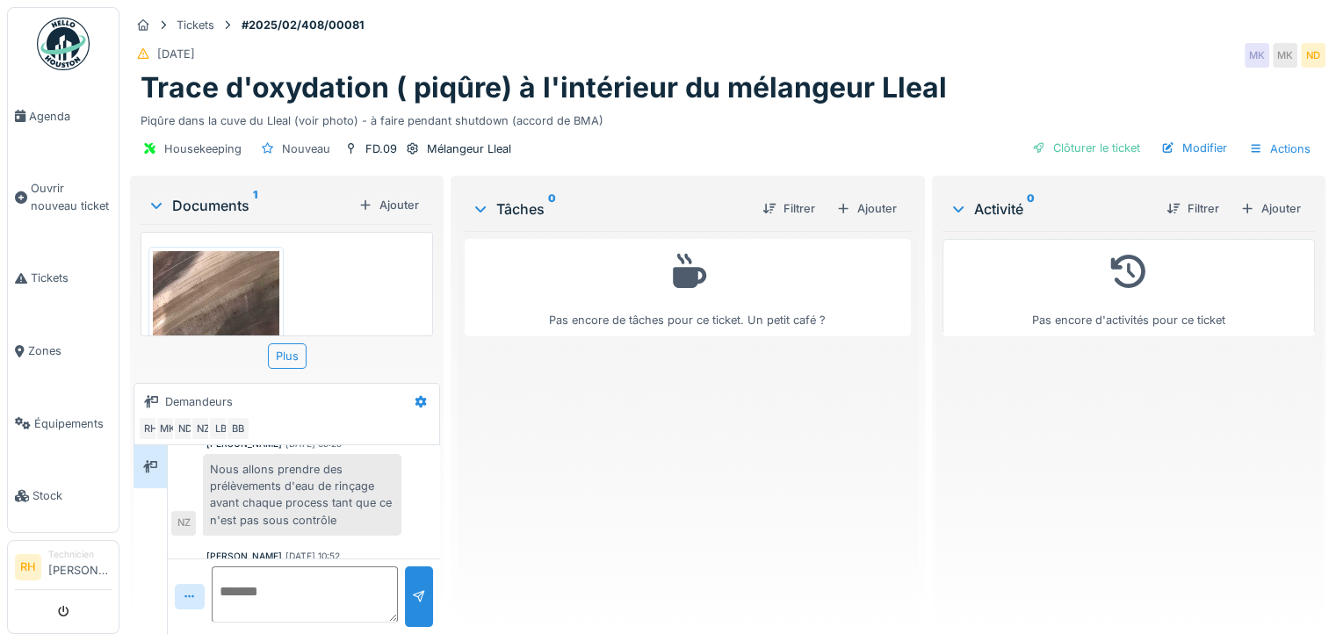
scroll to position [1023, 0]
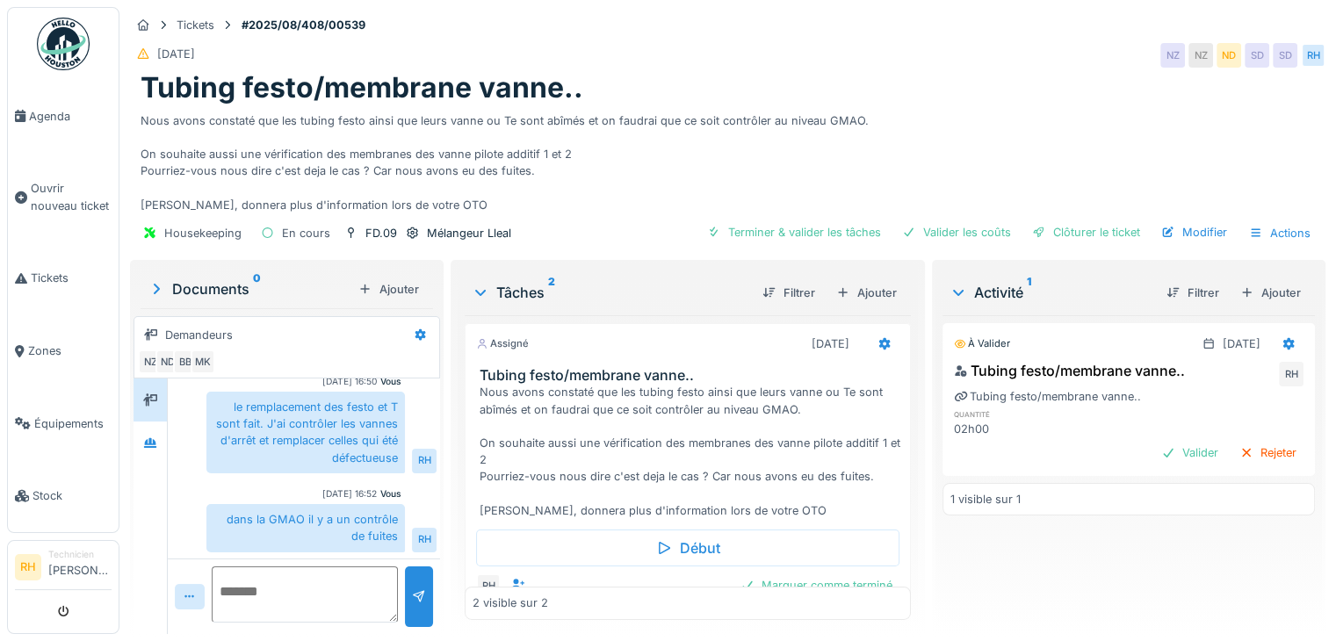
scroll to position [134, 0]
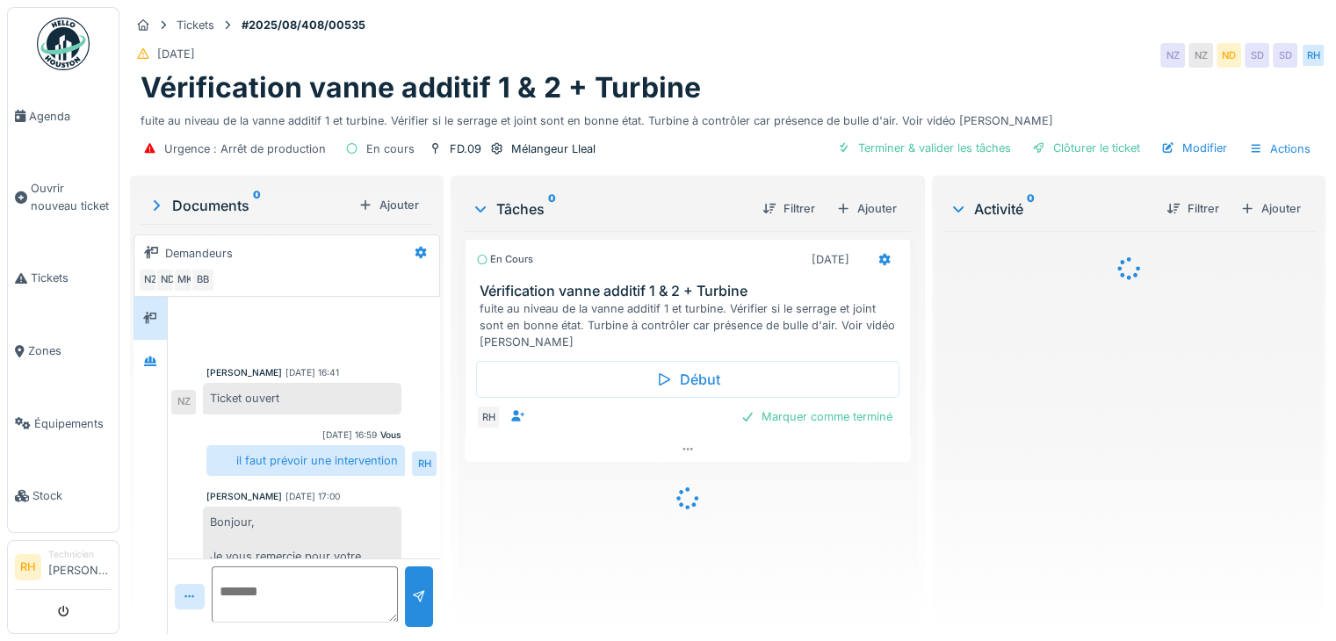
scroll to position [846, 0]
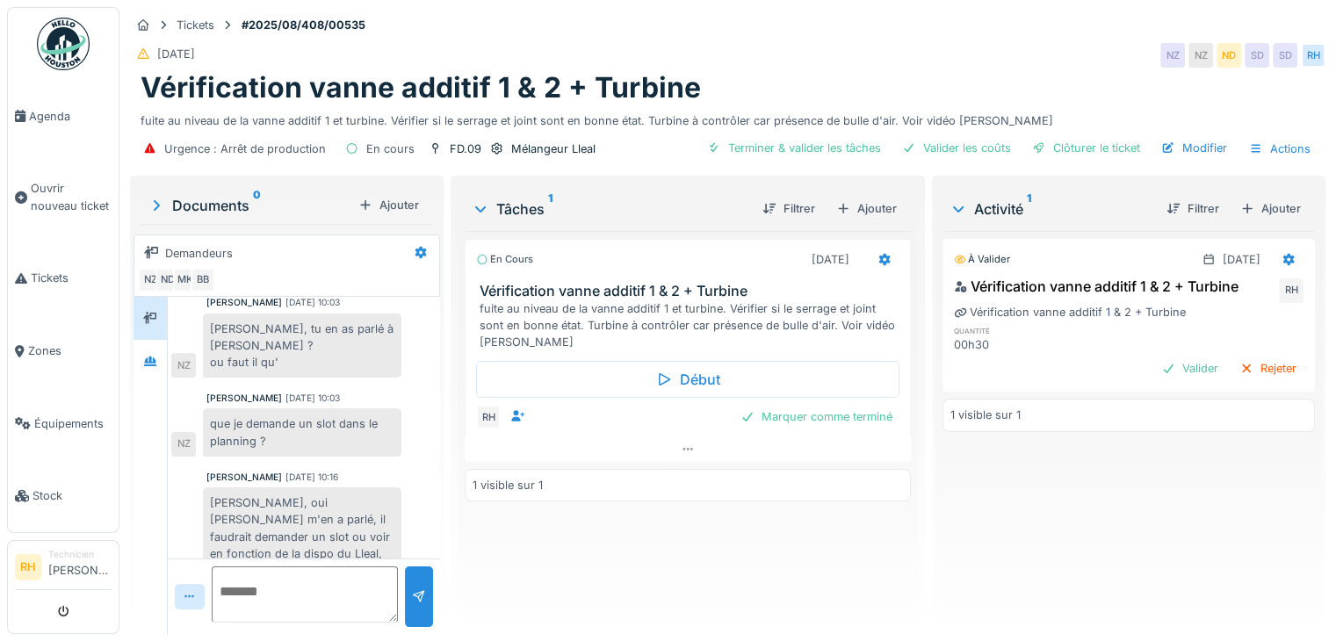
drag, startPoint x: 795, startPoint y: 55, endPoint x: 844, endPoint y: 20, distance: 60.4
click at [797, 52] on div "[DATE] NZ [GEOGRAPHIC_DATA] [GEOGRAPHIC_DATA] SD SD RH" at bounding box center [727, 56] width 1195 height 32
